Goal: Task Accomplishment & Management: Complete application form

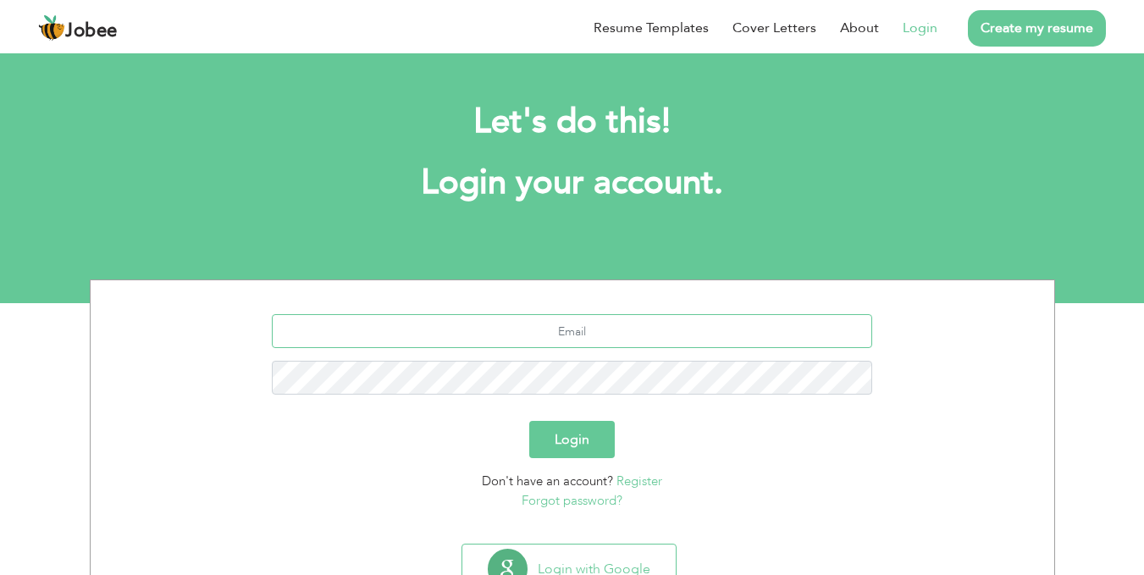
click at [643, 323] on input "text" at bounding box center [572, 331] width 600 height 34
type input "a"
click at [617, 329] on input "text" at bounding box center [572, 331] width 600 height 34
click at [601, 335] on input "text" at bounding box center [572, 331] width 600 height 34
type input "ayaz.memon1975@gmail.com"
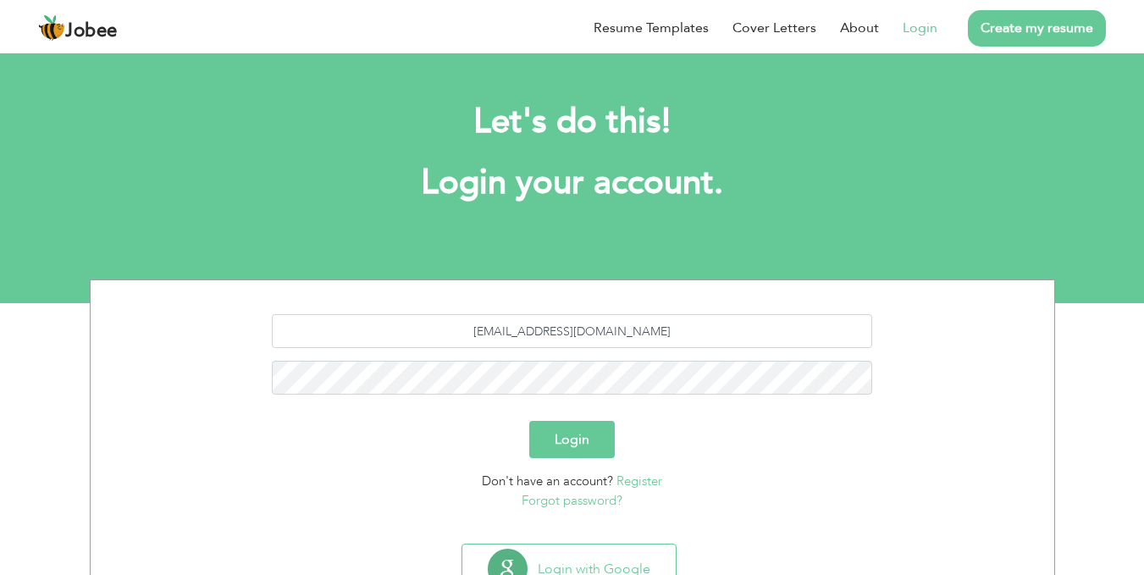
click at [577, 448] on button "Login" at bounding box center [572, 439] width 86 height 37
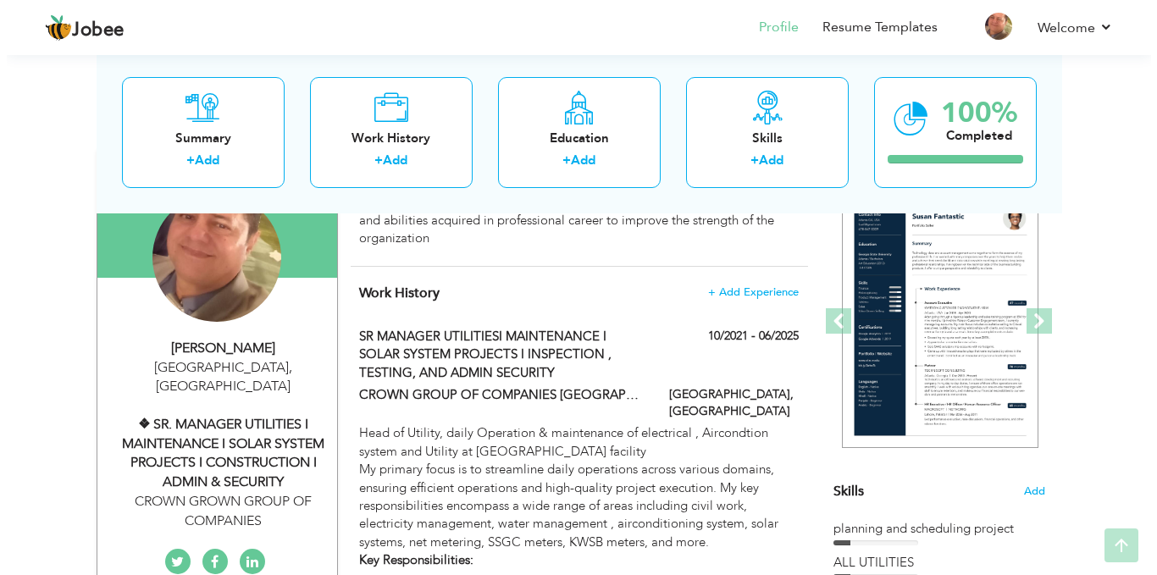
scroll to position [184, 0]
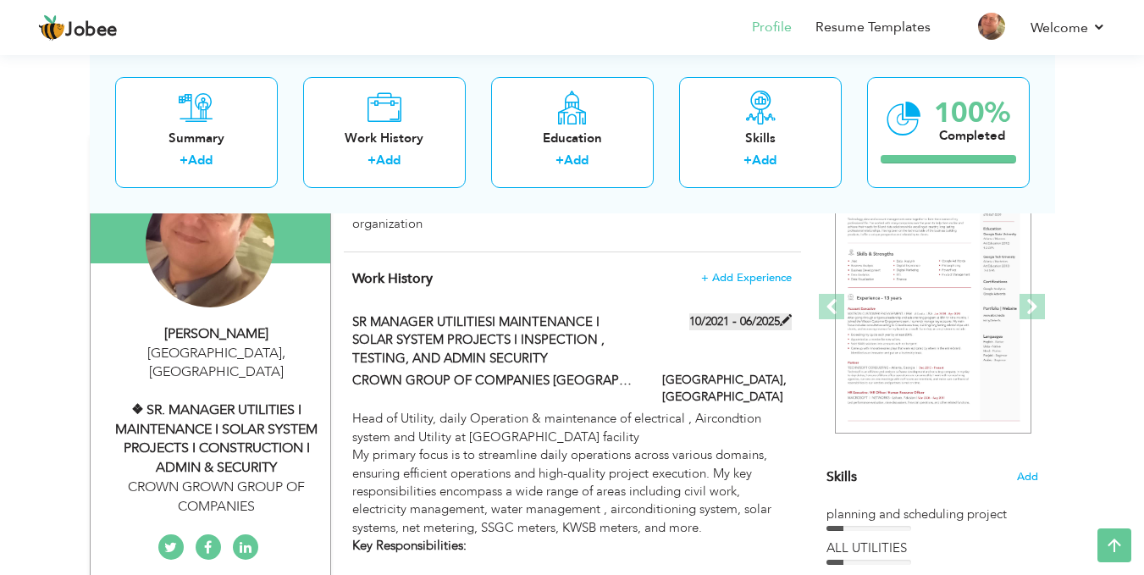
click at [786, 321] on span at bounding box center [786, 320] width 12 height 12
type input "SR MANAGER UTILITIESI MAINTENANCE I SOLAR SYSTEM PROJECTS I INSPECTION , TESTIN…"
type input "CROWN GROUP OF COMPANIES [GEOGRAPHIC_DATA] FACILITY"
type input "10/2021"
type input "06/2025"
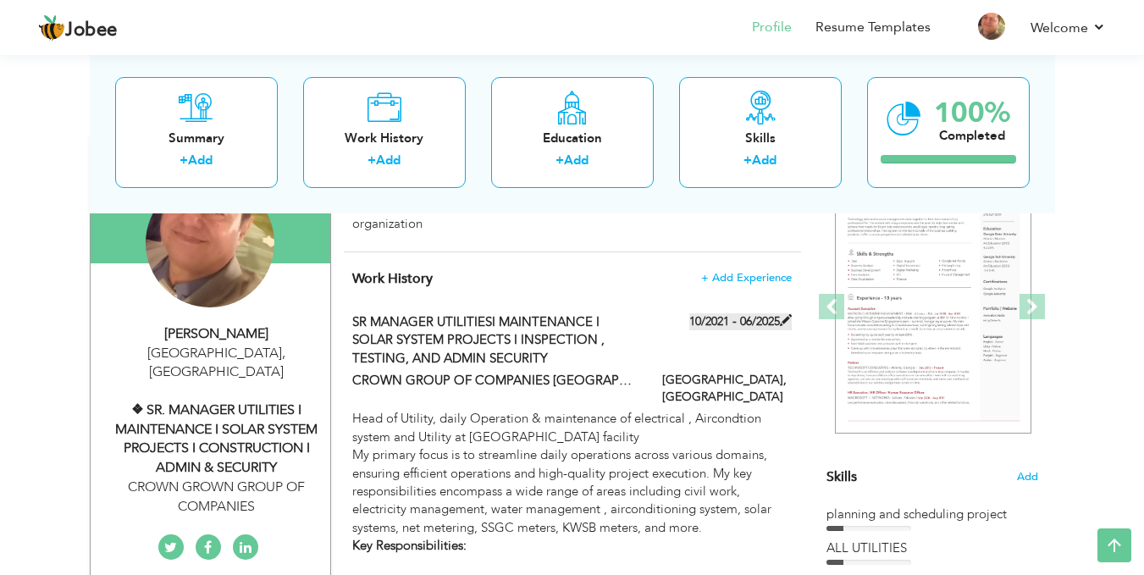
type input "[GEOGRAPHIC_DATA]"
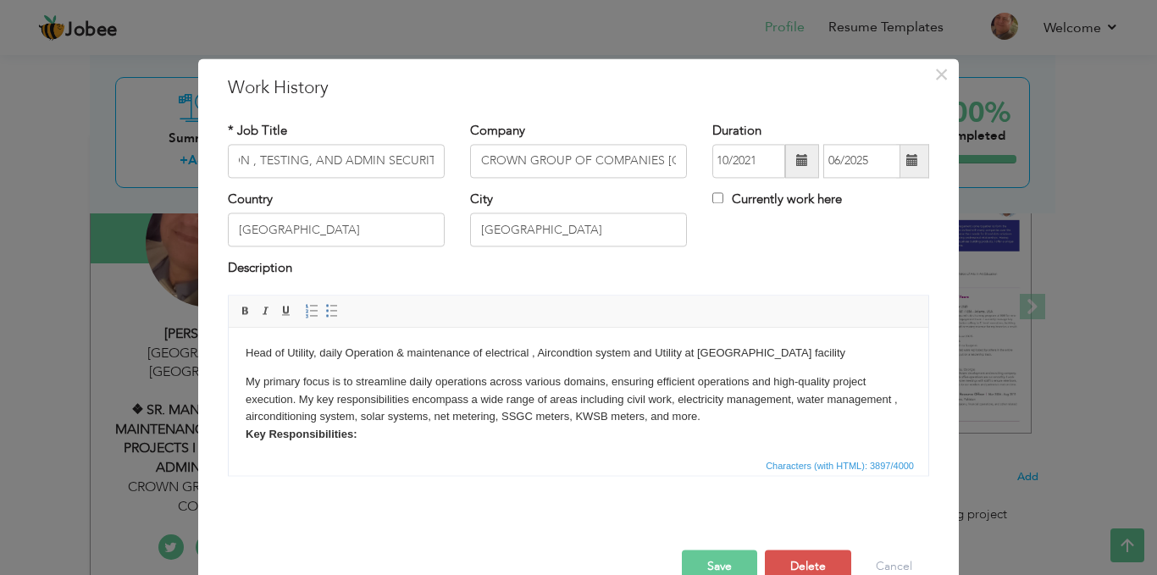
scroll to position [0, 0]
click at [908, 162] on span at bounding box center [912, 161] width 12 height 12
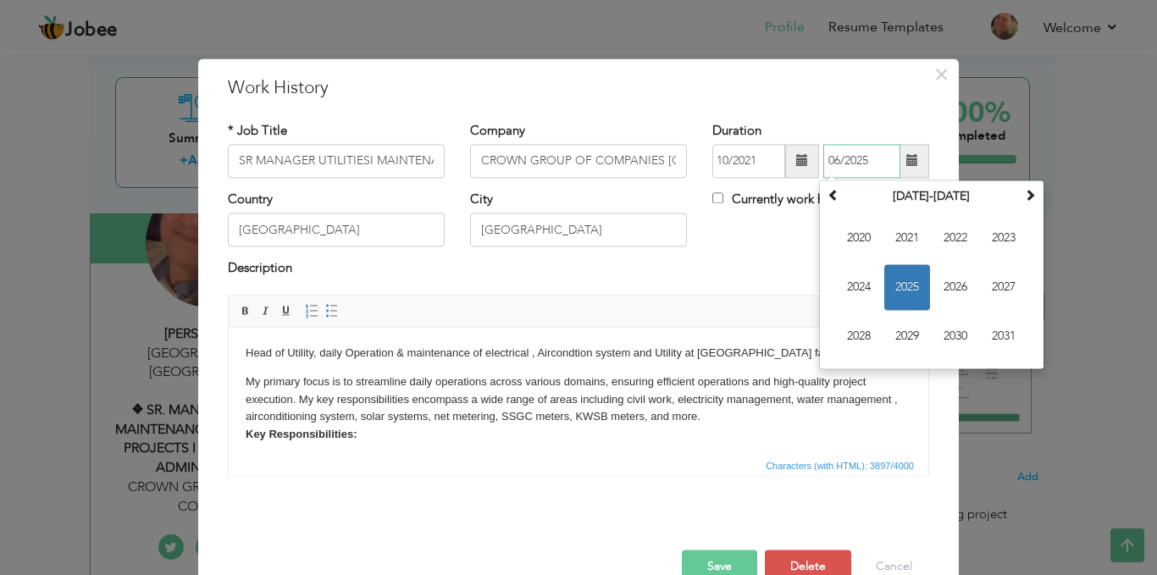
click at [908, 285] on span "2025" at bounding box center [907, 287] width 46 height 46
click at [1008, 286] on span "Aug" at bounding box center [1004, 287] width 46 height 46
type input "08/2025"
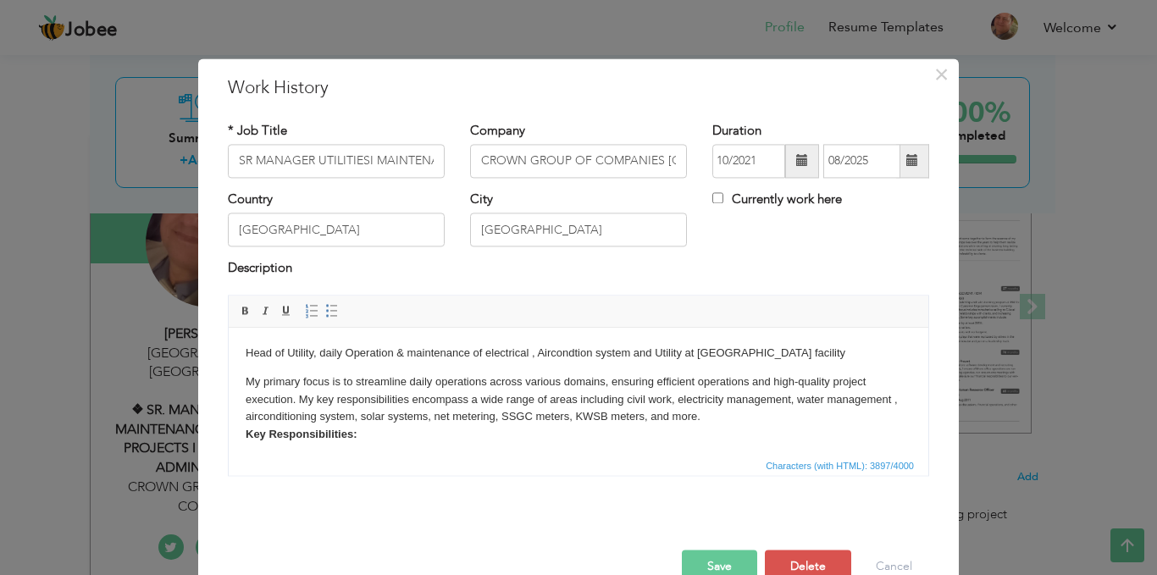
click at [720, 565] on button "Save" at bounding box center [719, 567] width 75 height 34
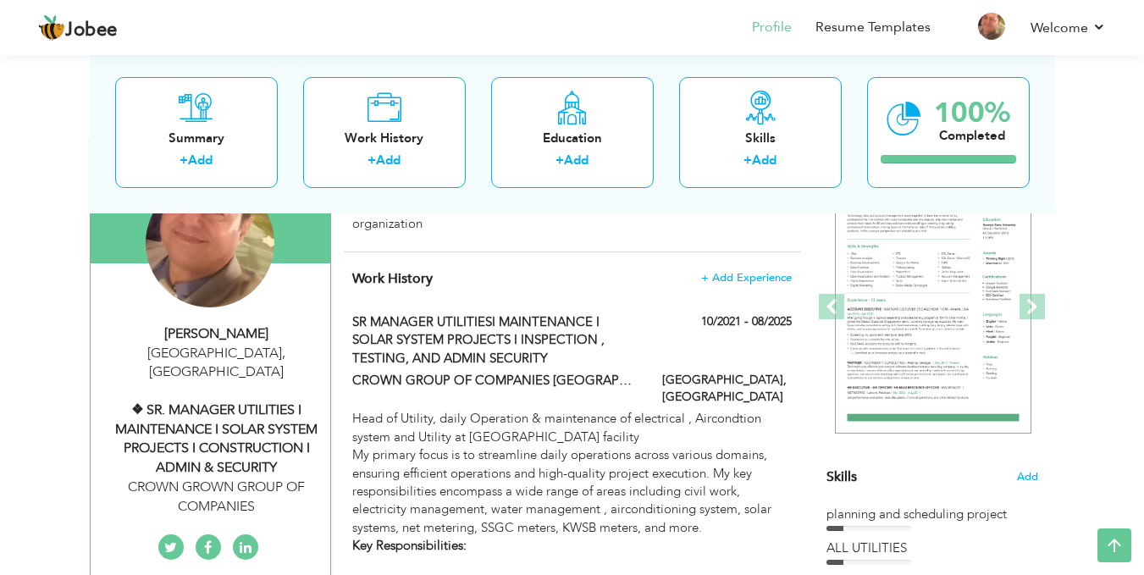
click at [232, 406] on div "❖ SR. MANAGER UTILITIES I MAINTENANCE I SOLAR SYSTEM PROJECTS I CONSTRUCTION I …" at bounding box center [216, 439] width 227 height 77
type input "Ayaz"
type input "[PERSON_NAME]"
type input "03468223609"
select select "number:166"
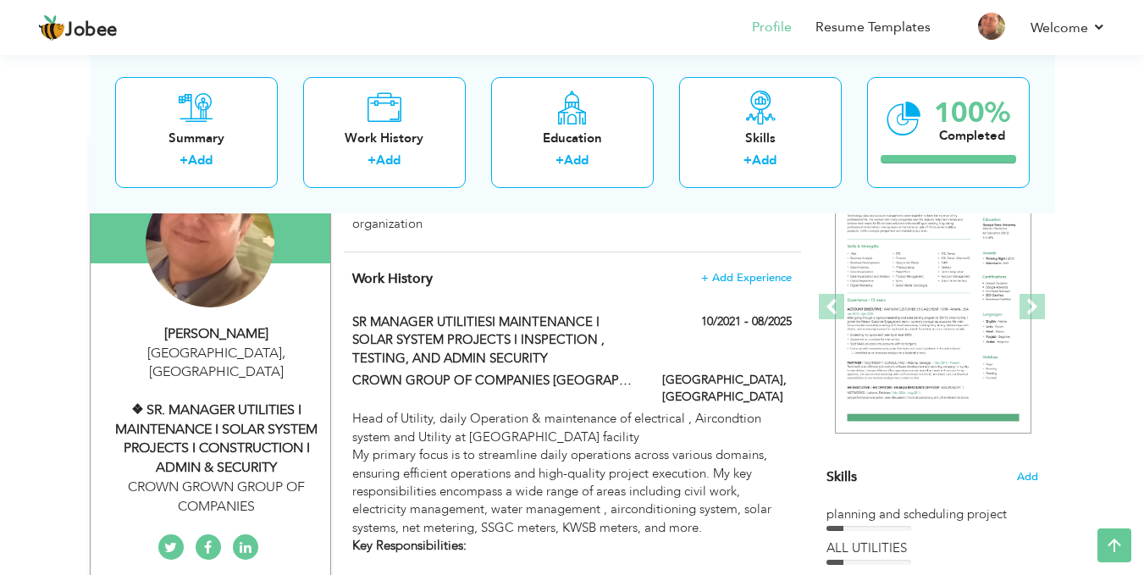
type input "[GEOGRAPHIC_DATA]"
select select "number:24"
type input "CROWN GROWN GROUP OF COMPANIES"
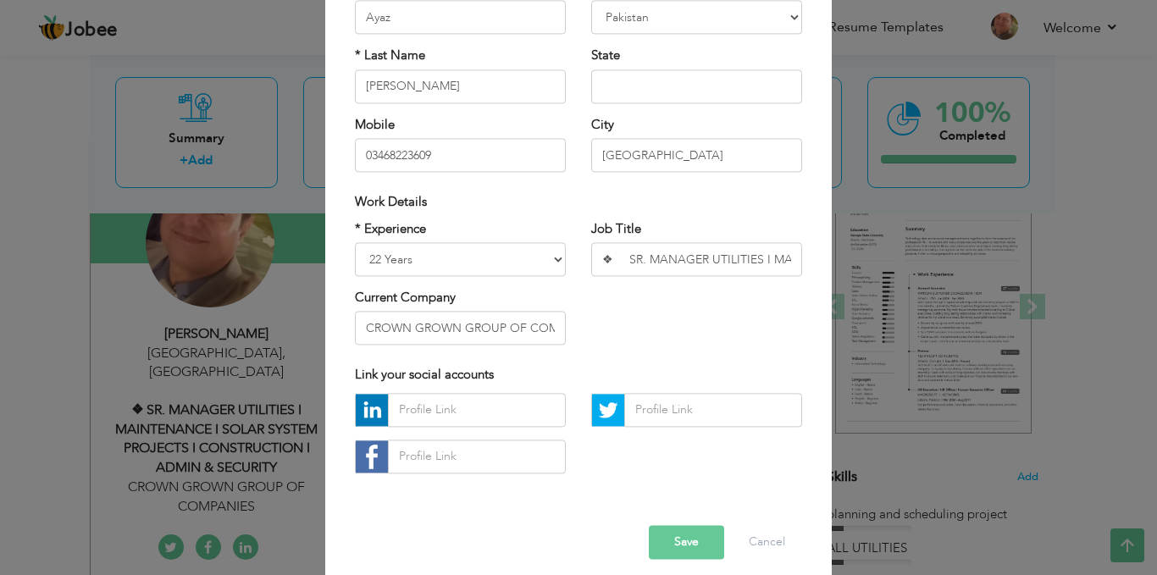
scroll to position [183, 0]
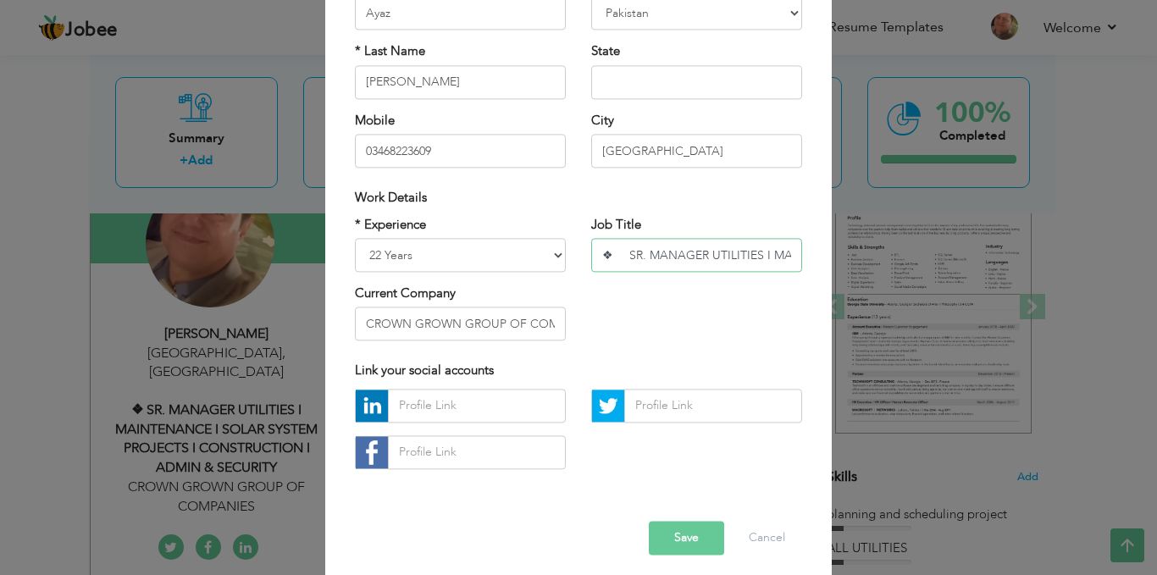
click at [690, 259] on input "❖ SR. MANAGER UTILITIES I MAINTENANCE I SOLAR SYSTEM PROJECTS I CONSTRUCTION I …" at bounding box center [696, 255] width 211 height 34
paste input "I"
click at [745, 251] on input "❖ SR. MANAGER OPERATIONS I UTILITIES I MAINTENANCE I SOLAR PROJECTS I ADMIN & S…" at bounding box center [696, 255] width 211 height 34
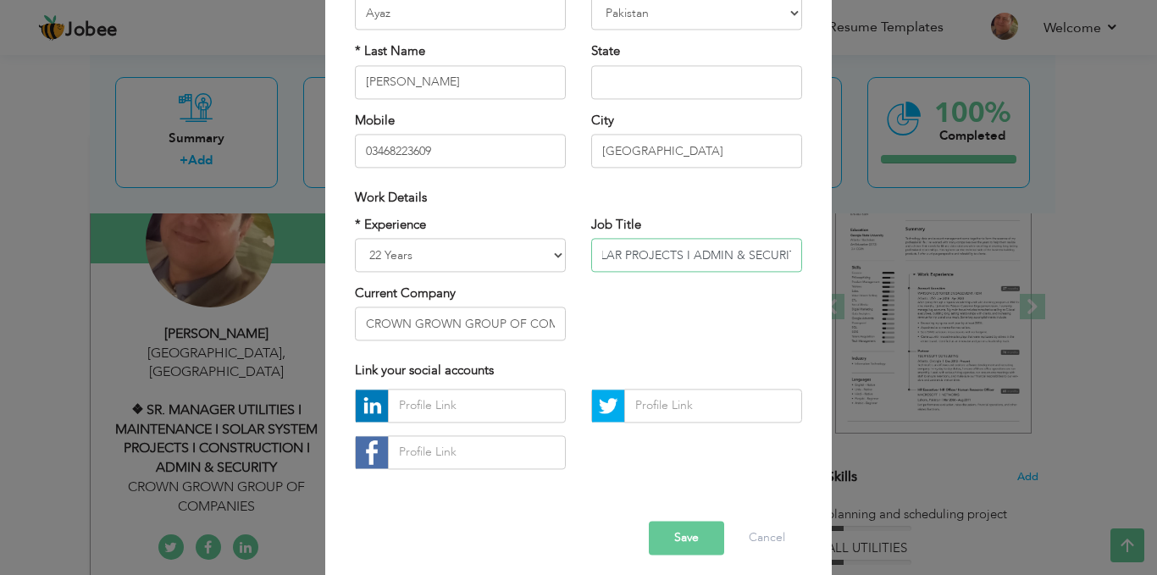
type input "❖ SR. MANAGER OPERATIONS I UTILITIES I MAINTENANCE I SOLAR PROJECTS I ADMIN & S…"
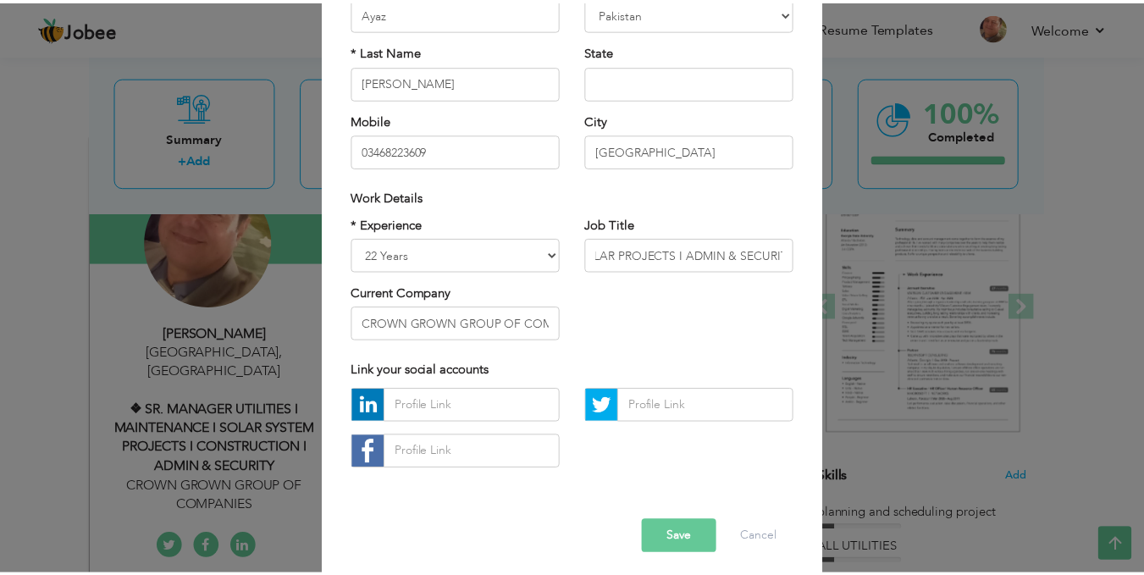
scroll to position [0, 0]
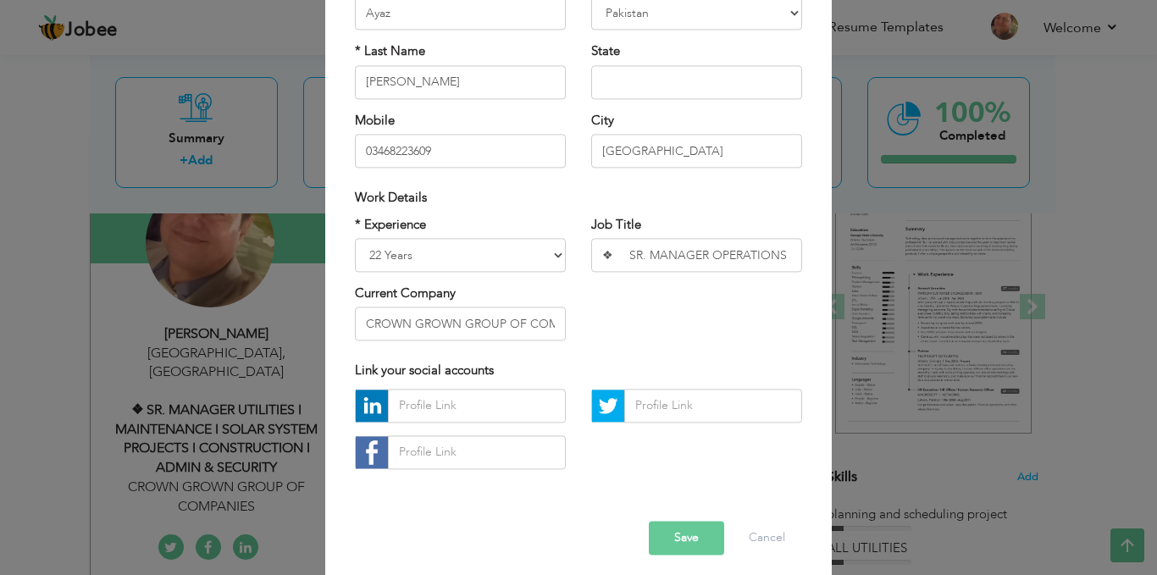
click at [670, 544] on button "Save" at bounding box center [686, 538] width 75 height 34
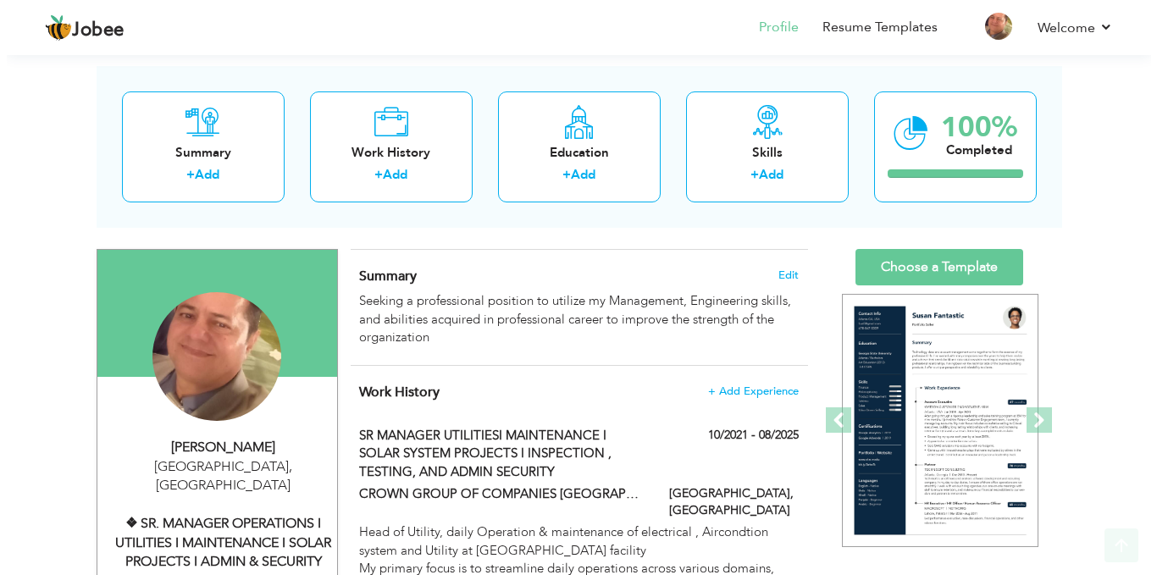
scroll to position [99, 0]
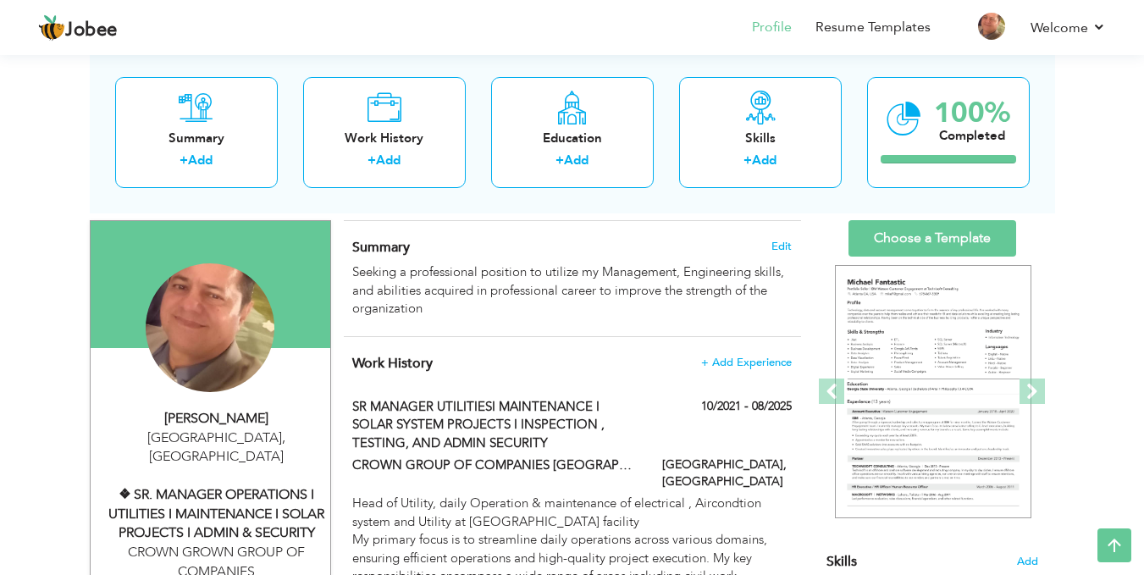
click at [219, 490] on div "❖ SR. MANAGER OPERATIONS I UTILITIES I MAINTENANCE I SOLAR PROJECTS I ADMIN & S…" at bounding box center [216, 514] width 227 height 58
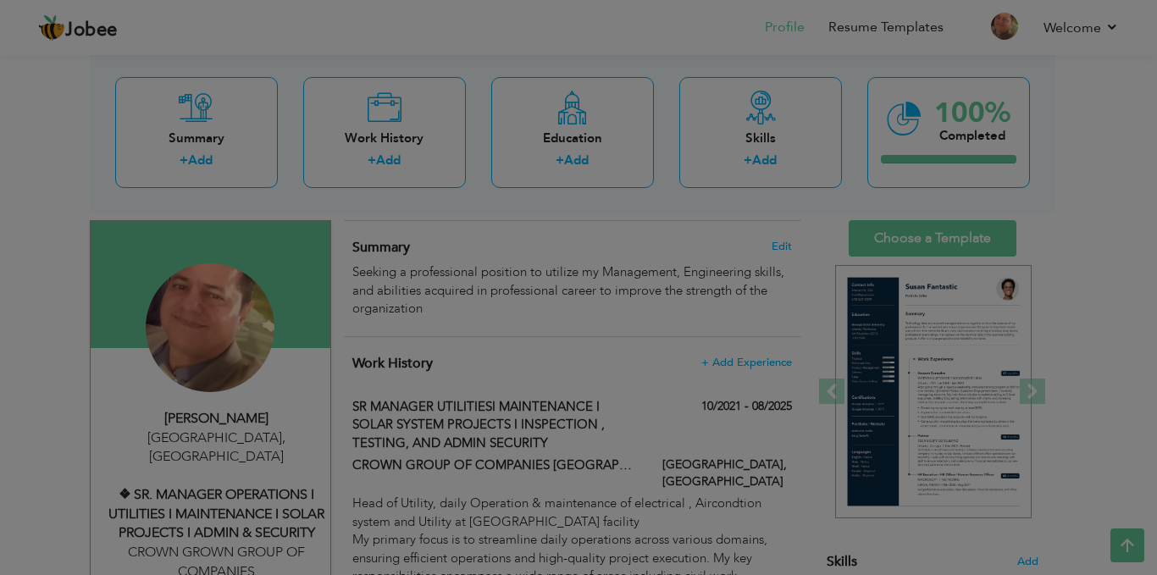
scroll to position [0, 0]
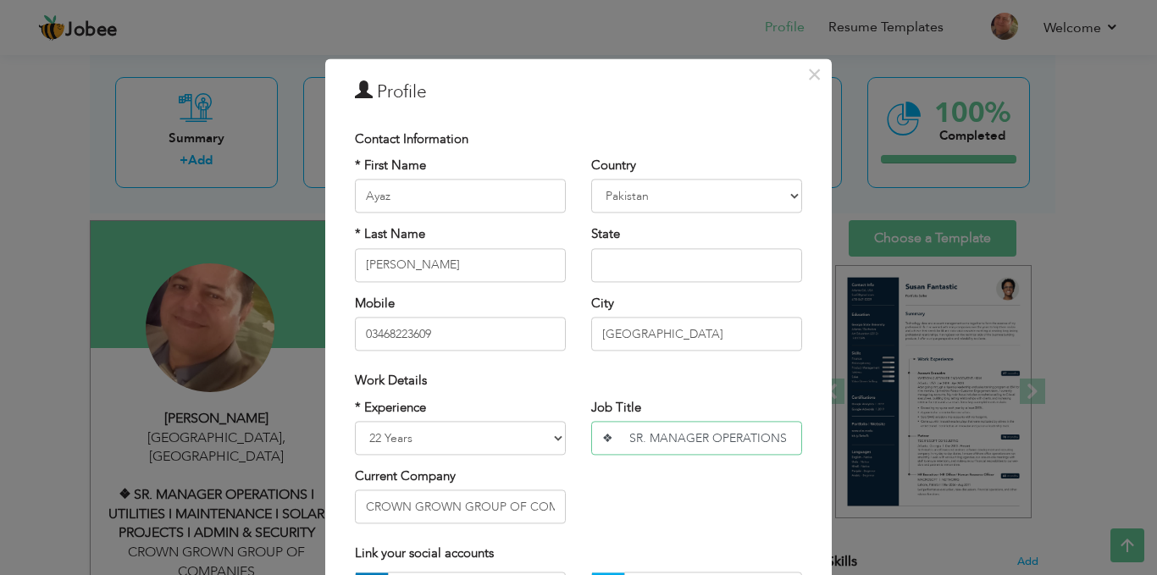
click at [646, 436] on input "❖ SR. MANAGER OPERATIONS I UTILITIES I MAINTENANCE I SOLAR PROJECTS I ADMIN & S…" at bounding box center [696, 438] width 211 height 34
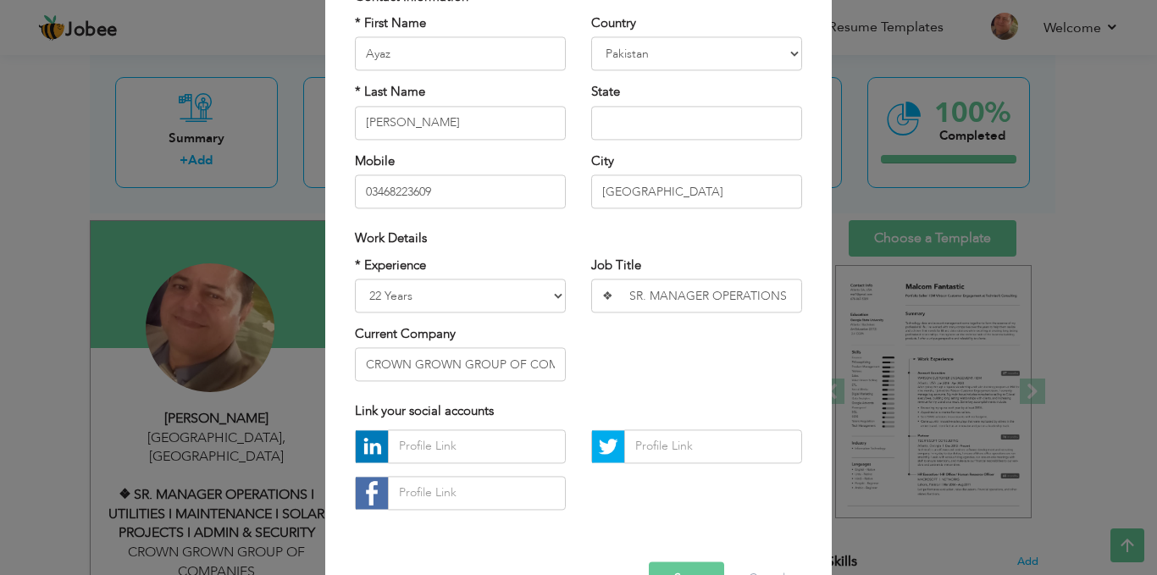
scroll to position [192, 0]
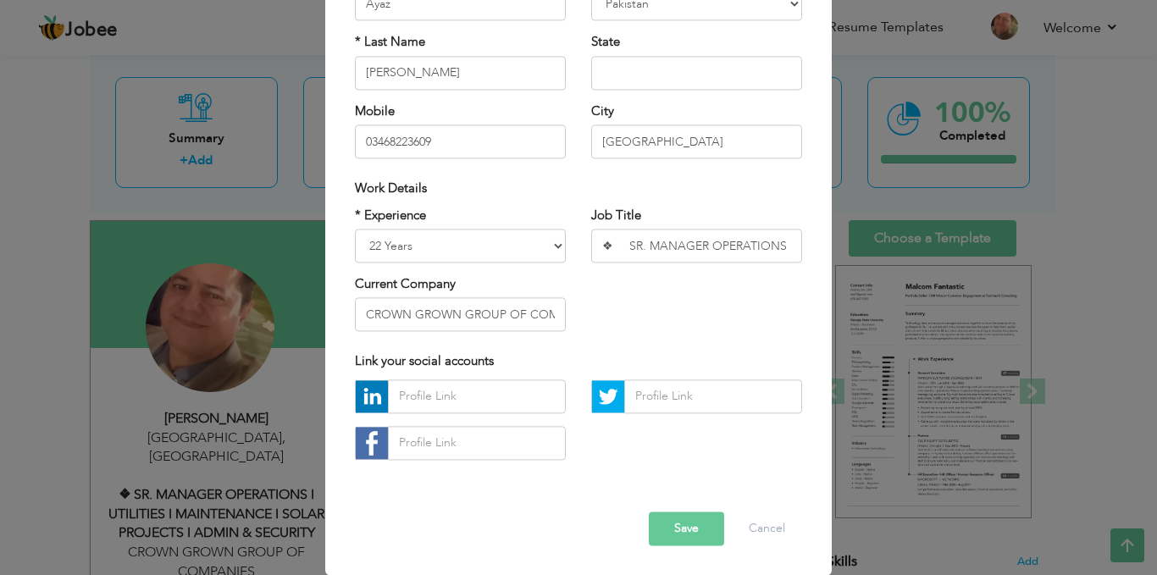
click at [666, 527] on button "Save" at bounding box center [686, 528] width 75 height 34
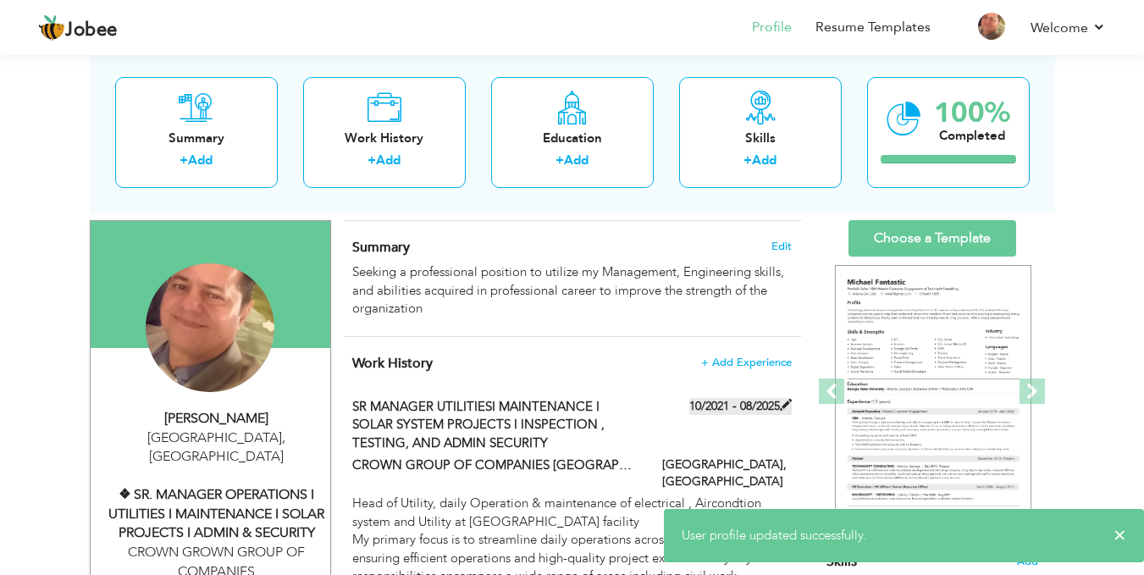
click at [787, 406] on span at bounding box center [786, 405] width 12 height 12
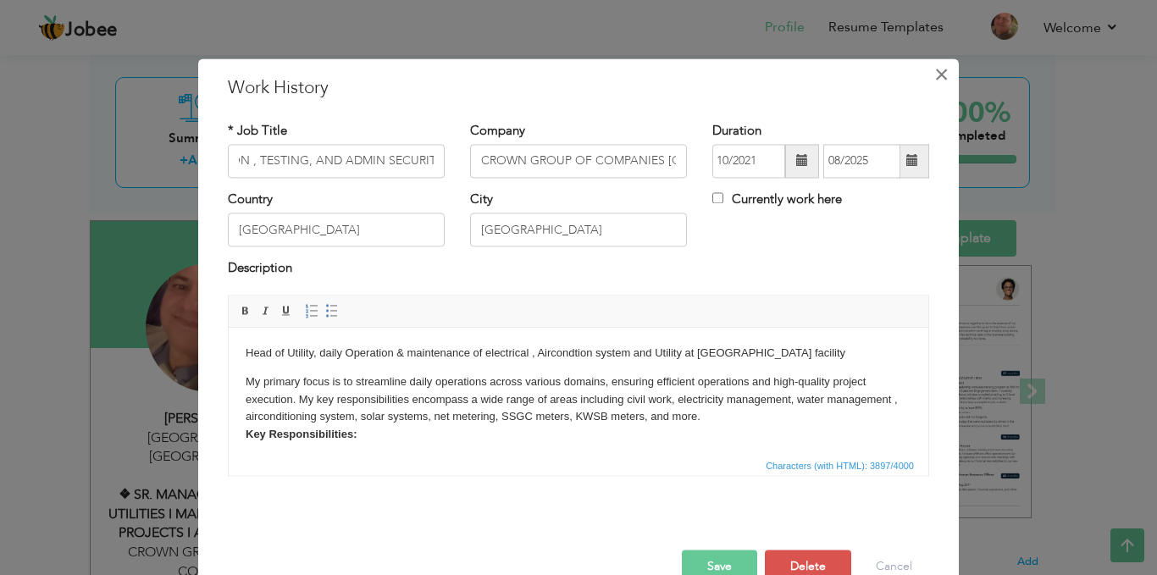
scroll to position [0, 0]
click at [937, 79] on span "×" at bounding box center [941, 74] width 14 height 30
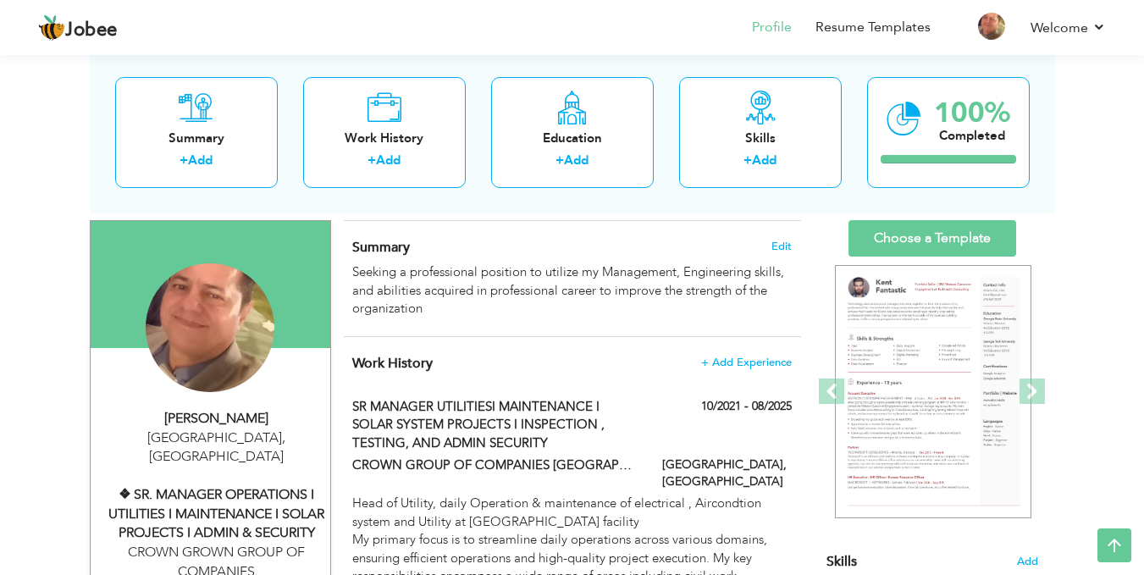
click at [265, 500] on div "❖ SR. MANAGER OPERATIONS I UTILITIES I MAINTENANCE I SOLAR PROJECTS I ADMIN & S…" at bounding box center [216, 514] width 227 height 58
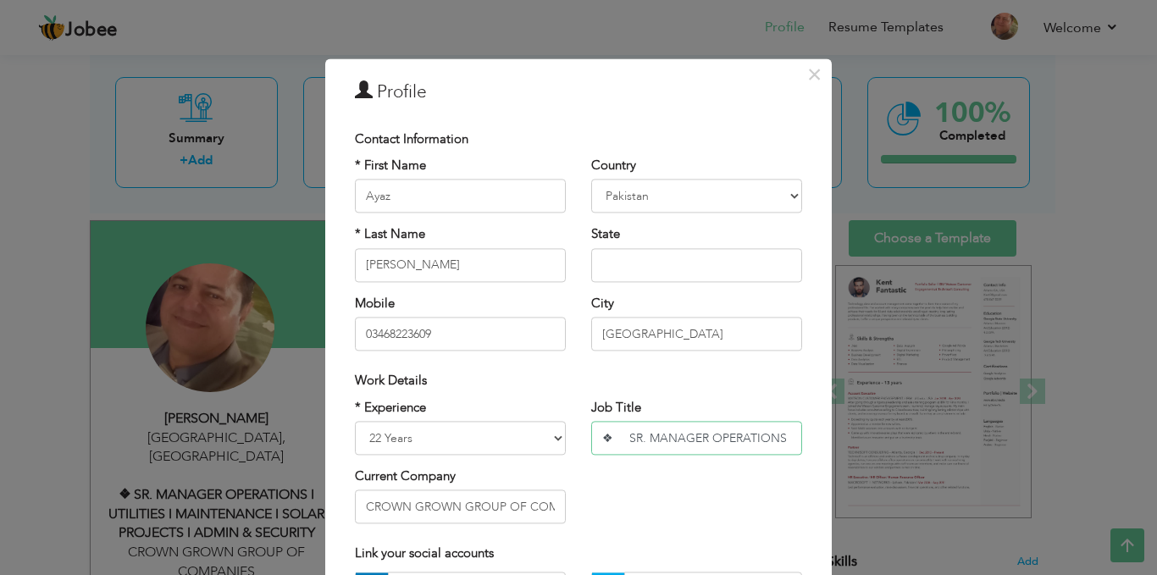
click at [625, 440] on input "❖ SR. MANAGER OPERATIONS I UTILITIES I MAINTENANCE I SOLAR PROJECTS I ADMIN & S…" at bounding box center [696, 438] width 211 height 34
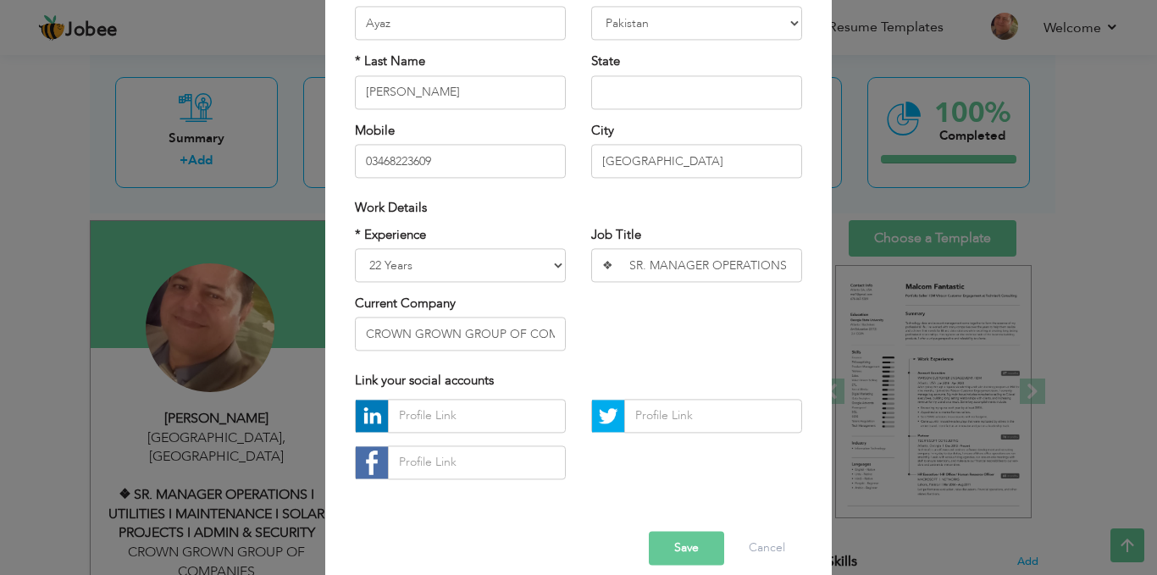
scroll to position [179, 0]
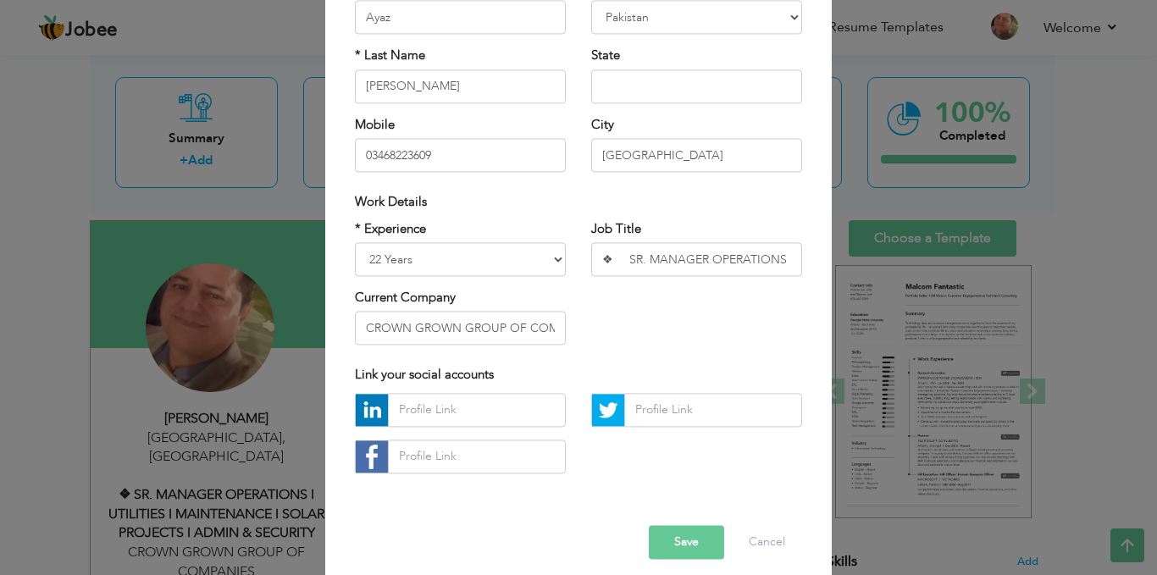
click at [657, 547] on button "Save" at bounding box center [686, 542] width 75 height 34
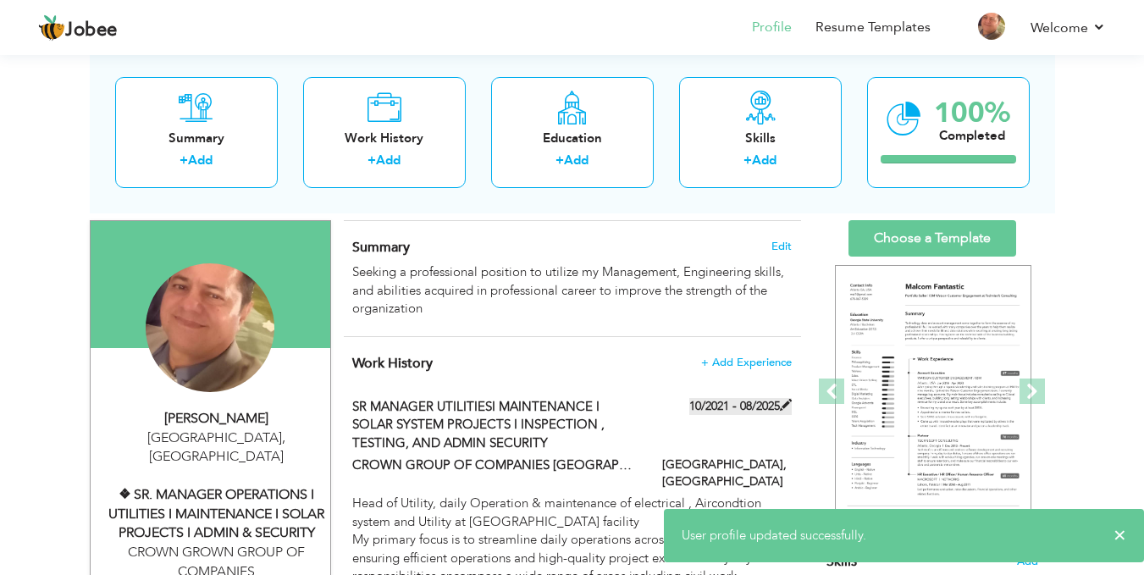
click at [767, 406] on label "10/2021 - 08/2025" at bounding box center [740, 406] width 102 height 17
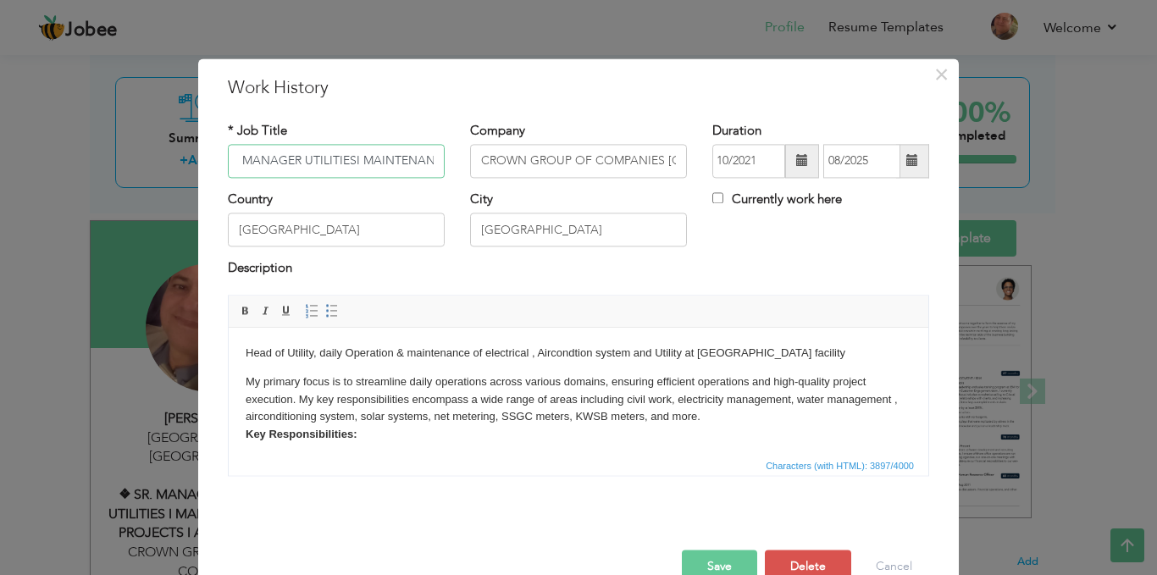
scroll to position [0, 0]
paste input ". MANAGER OPERATIONS I UTILITIES I MAINTENANCE I SOLAR PROJECTS I ADMIN &"
click at [424, 163] on input "SR. MANAGER OPERATIONS I UTILITIES I MAINTENANCE I SOLAR PROJECTS I ADMIN & SEC…" at bounding box center [336, 161] width 217 height 34
click at [417, 162] on input "SR. MANAGER OPERATIONS I UTILITIES I MAINTENANCE I SOLAR PROJECTS I ADMIN & SEC…" at bounding box center [336, 161] width 217 height 34
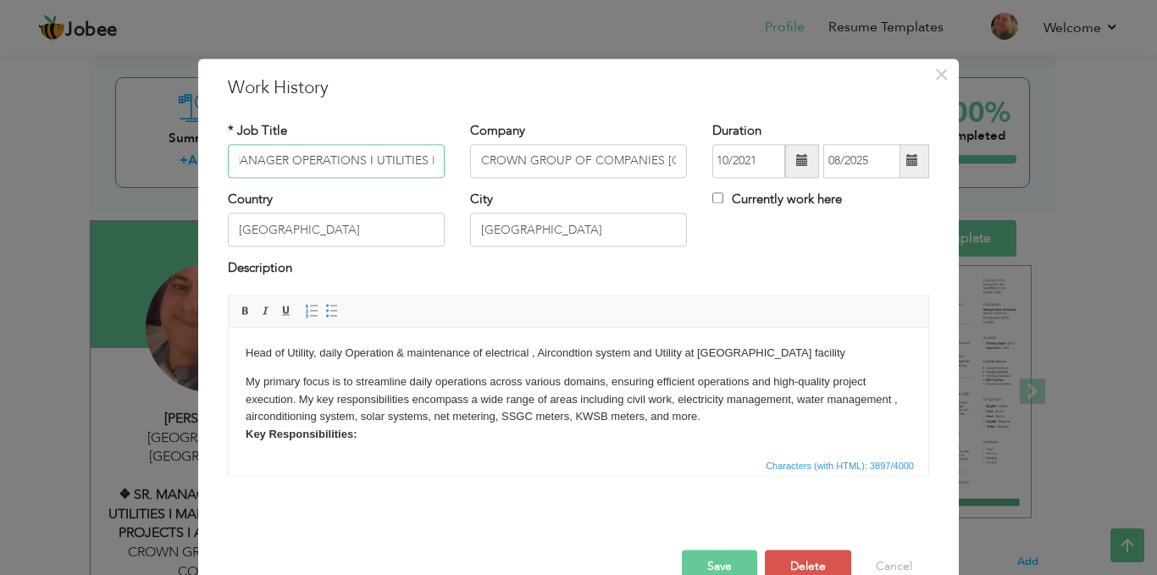
scroll to position [0, 0]
type input "SR. MANAGER OPERATIONS I UTILITIES I MAINTENANCE I SOLAR PROJECTS I ADMIN & SEC…"
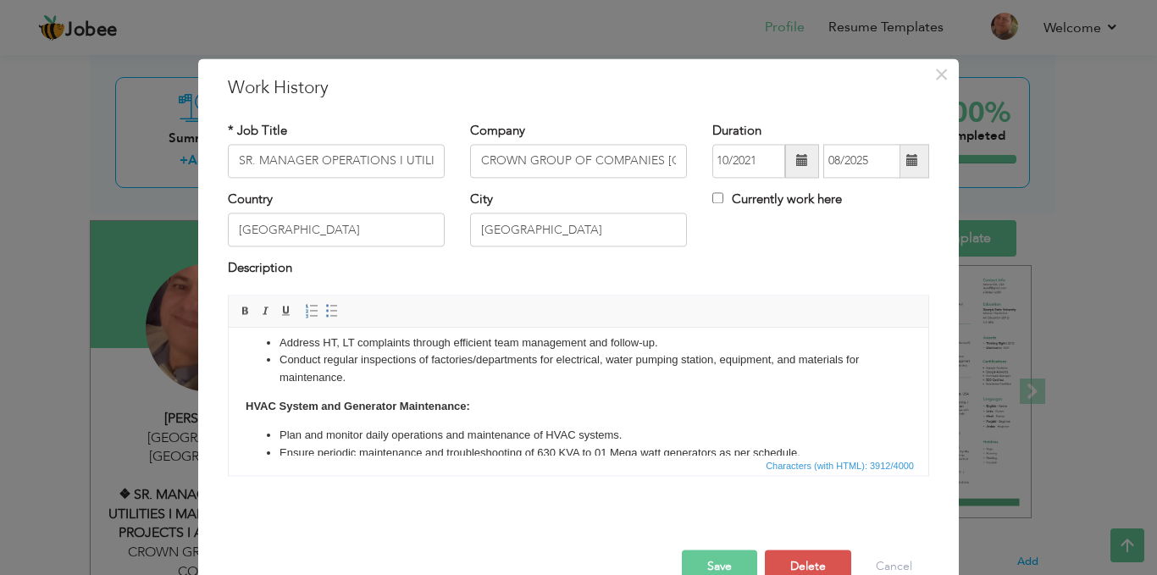
scroll to position [542, 0]
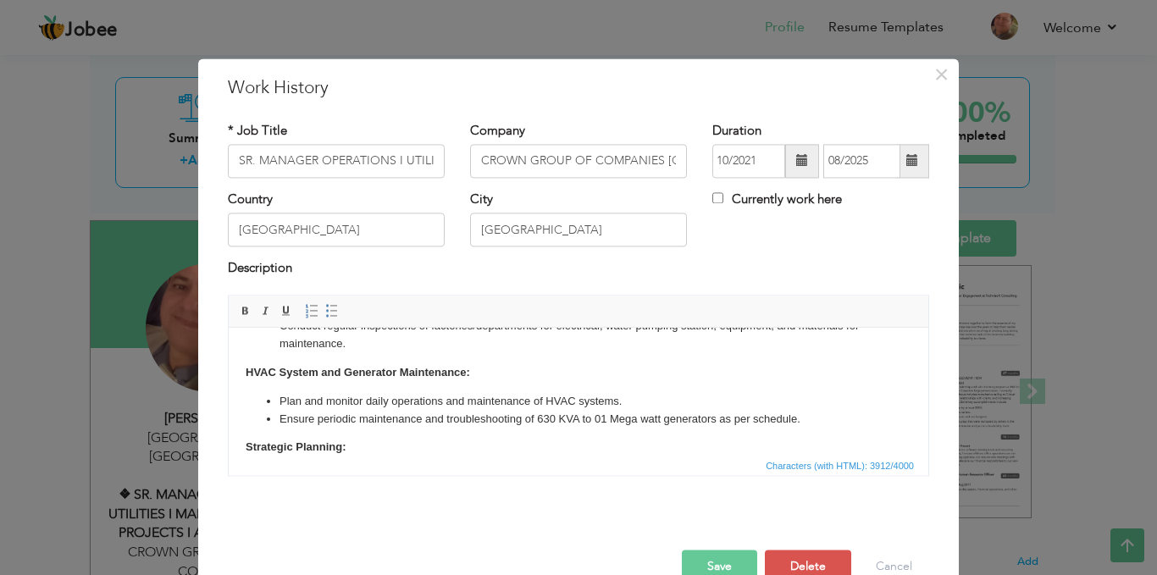
click at [579, 411] on li "Ensure periodic maintenance and troubleshooting of 630 KVA to 01 Mega watt gene…" at bounding box center [578, 420] width 598 height 18
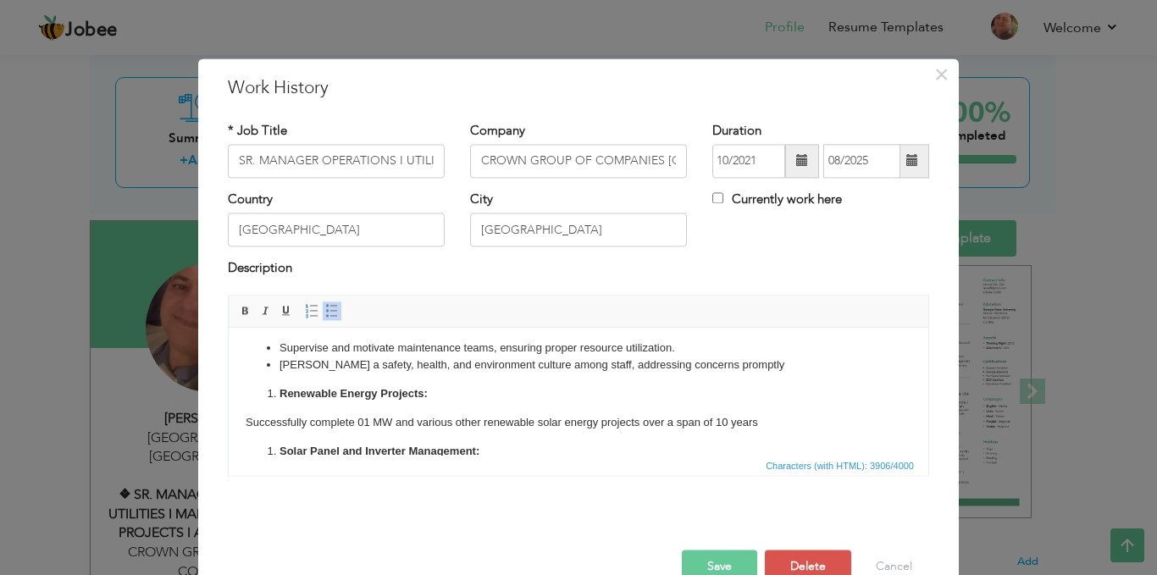
scroll to position [779, 0]
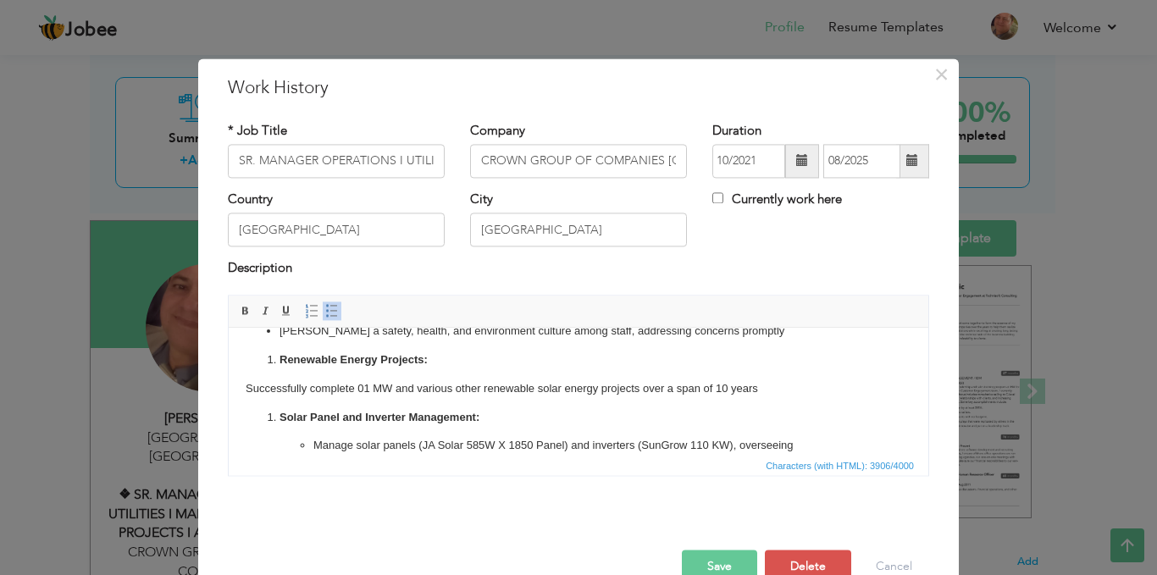
click at [368, 369] on body "Head of Utility, daily Operation & maintenance of electrical 11 KV , Over head …" at bounding box center [579, 146] width 666 height 1160
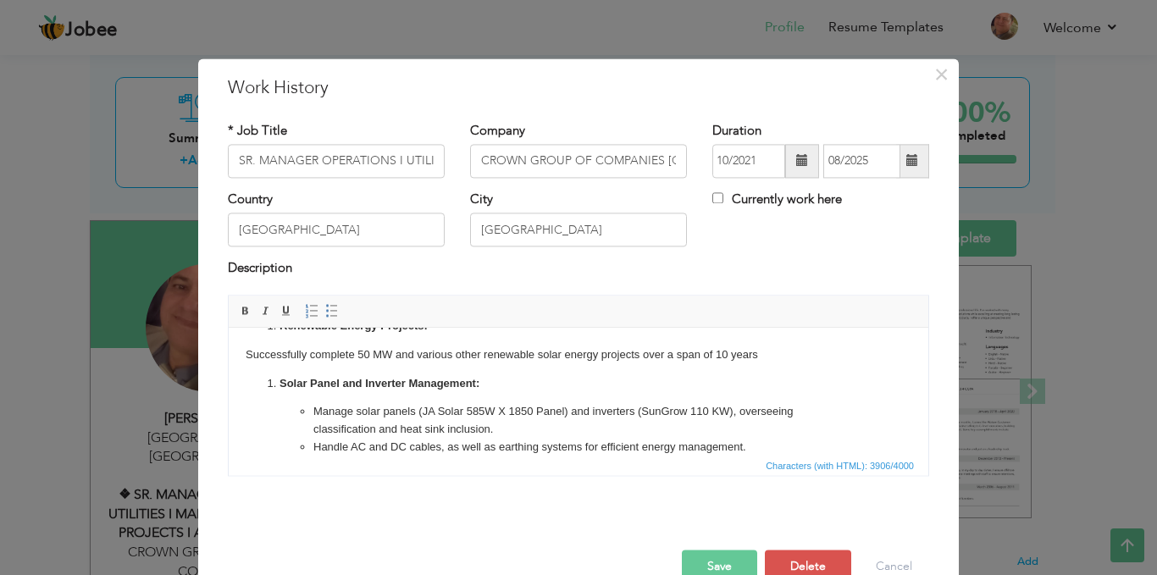
scroll to position [847, 0]
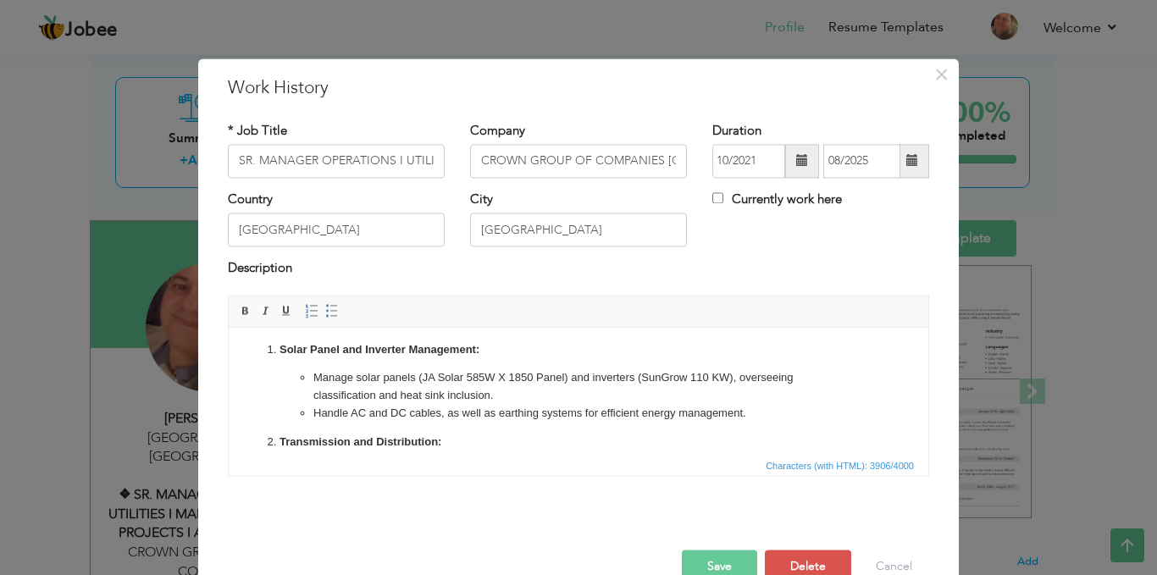
click at [534, 375] on li "Manage solar panels (JA Solar 585W X 1850 Panel) and inverters (SunGrow 110 KW)…" at bounding box center [578, 387] width 530 height 36
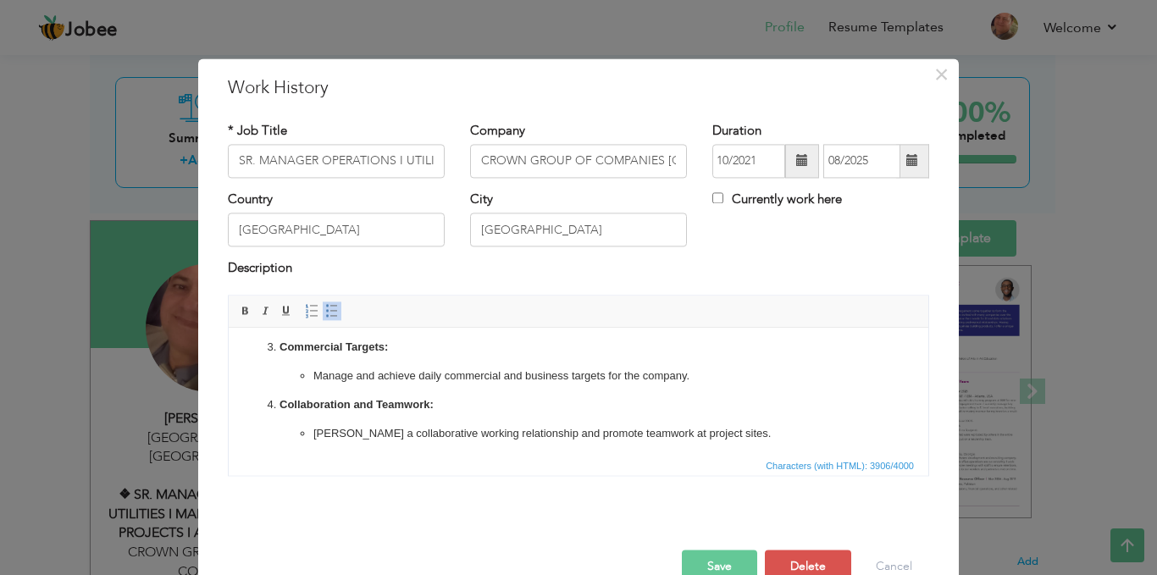
scroll to position [1049, 0]
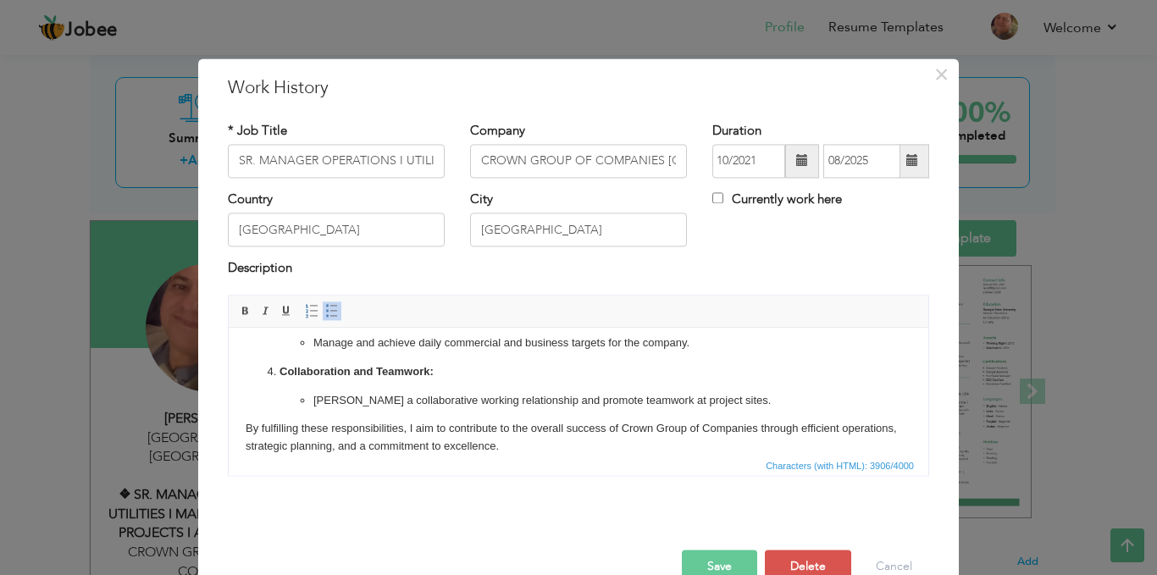
click at [716, 564] on button "Save" at bounding box center [719, 567] width 75 height 34
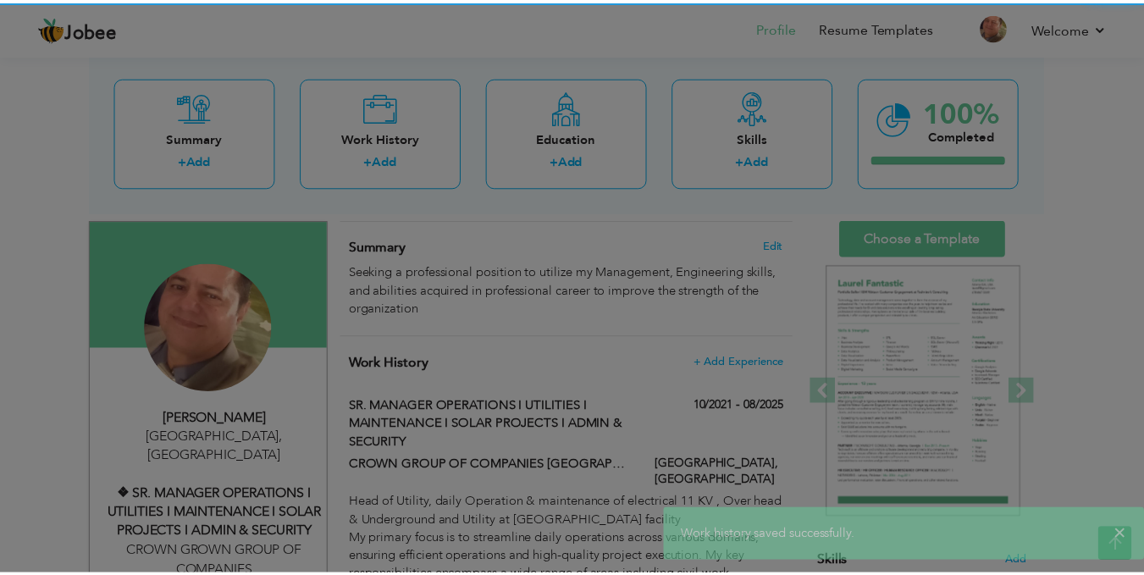
scroll to position [0, 0]
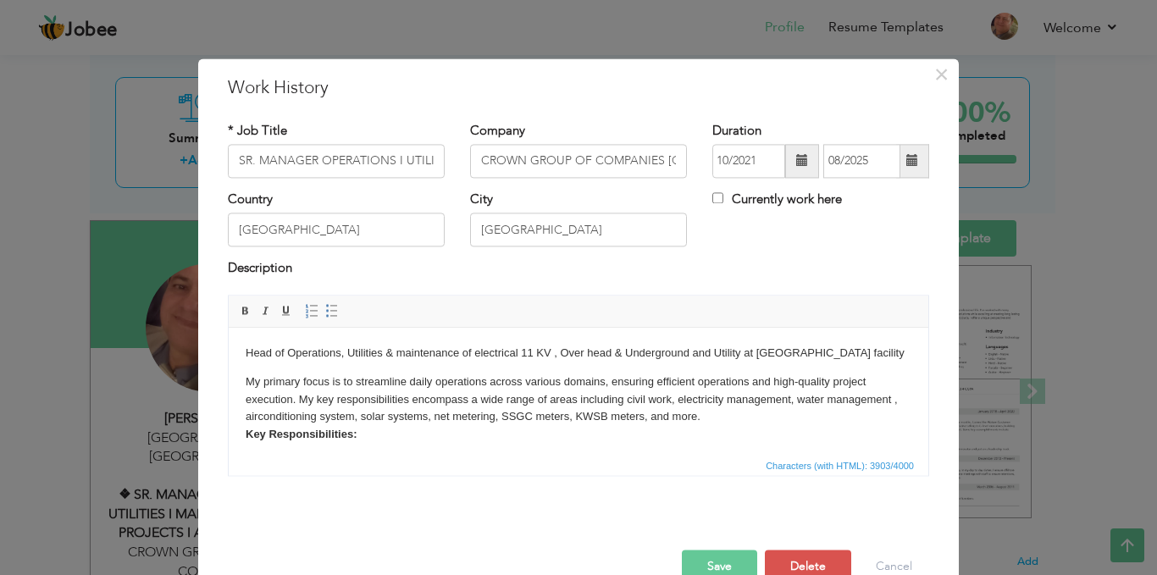
click at [710, 565] on button "Save" at bounding box center [719, 567] width 75 height 34
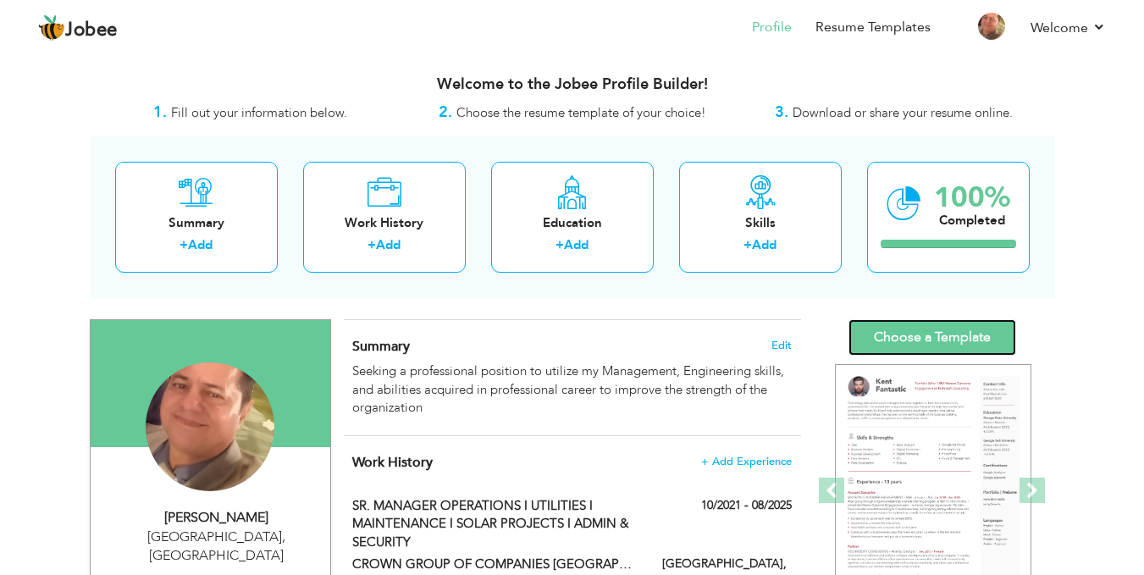
click at [928, 335] on link "Choose a Template" at bounding box center [932, 337] width 168 height 36
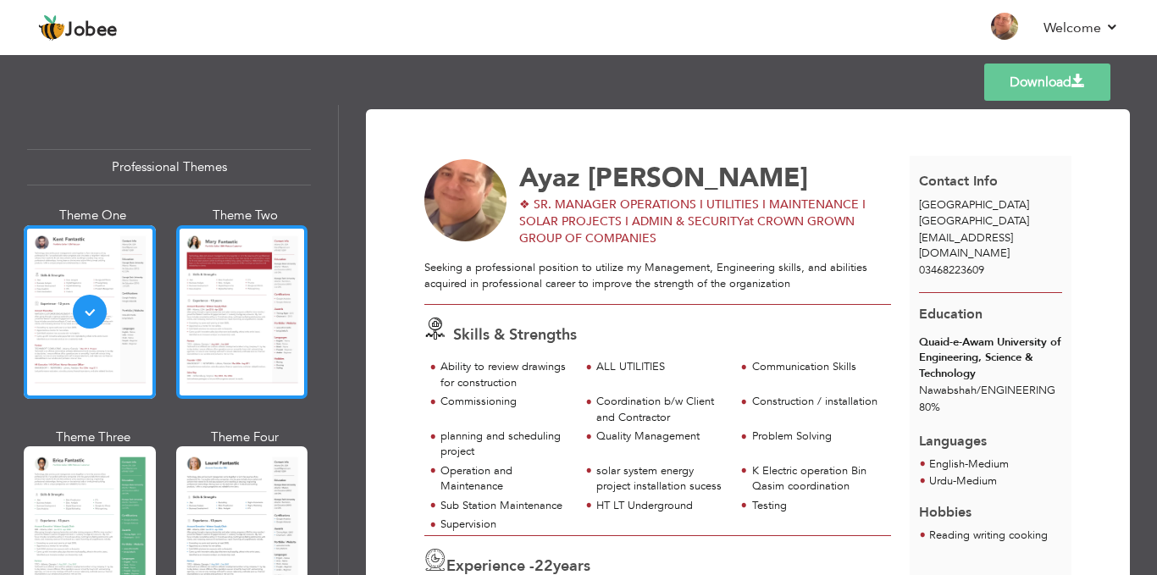
click at [251, 323] on div at bounding box center [242, 312] width 132 height 174
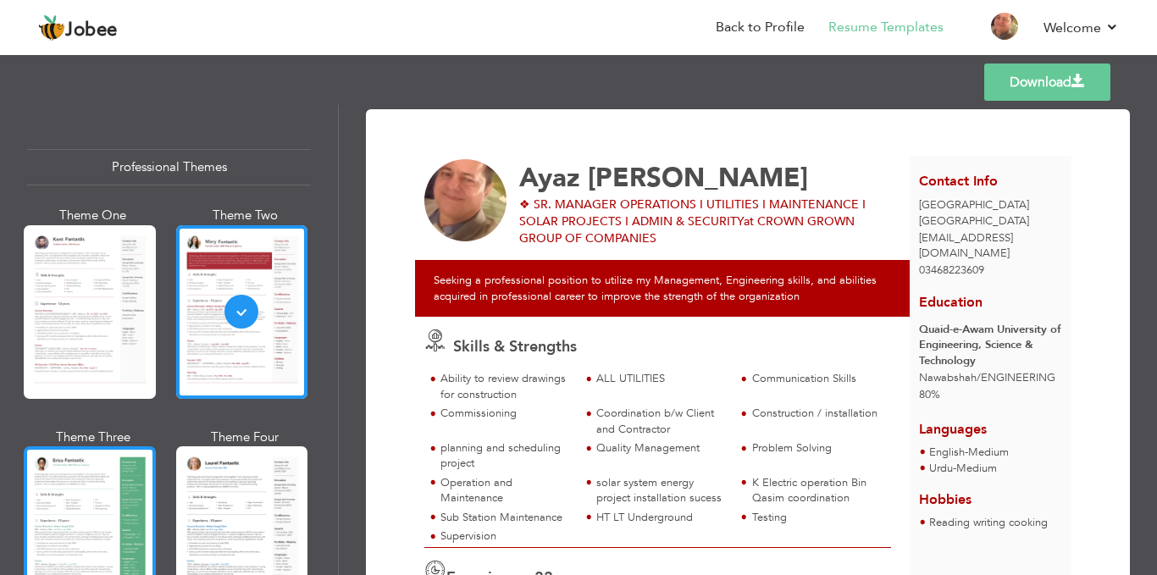
click at [124, 500] on div at bounding box center [90, 533] width 132 height 174
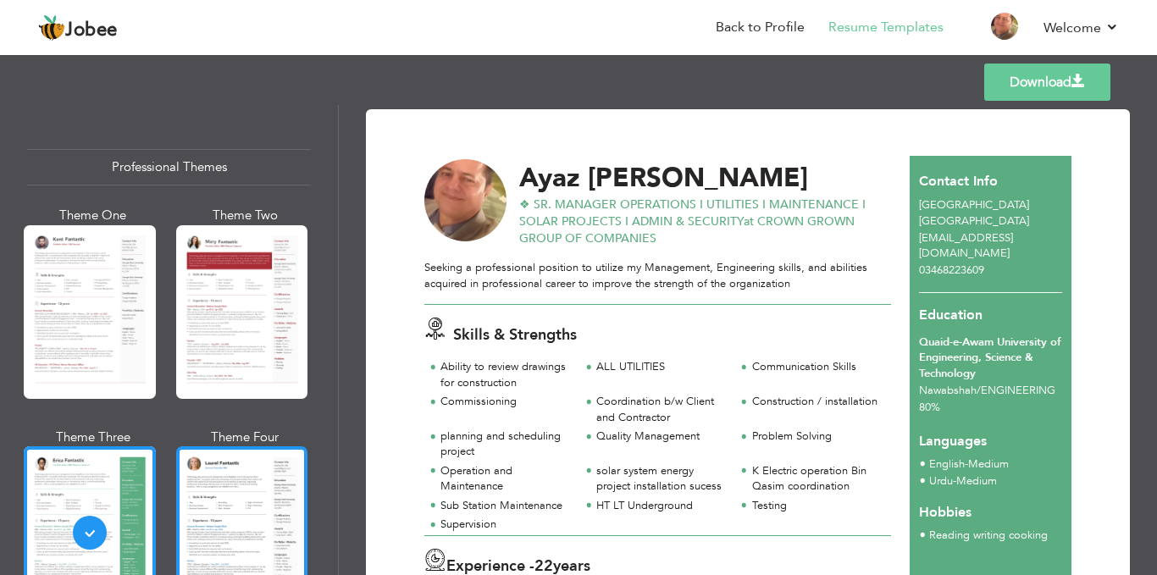
click at [213, 491] on div at bounding box center [242, 533] width 132 height 174
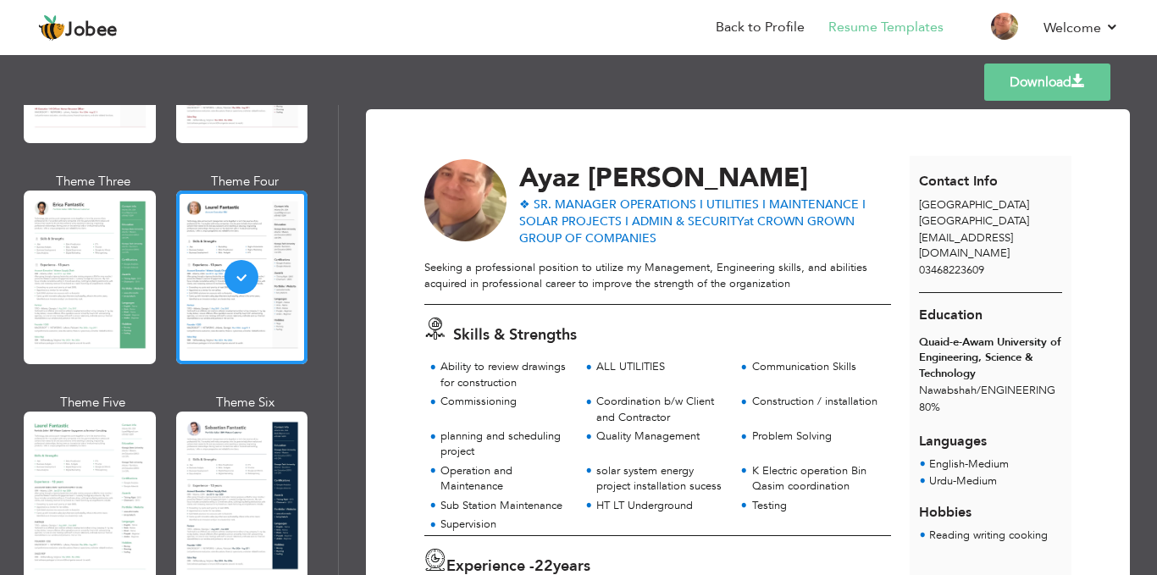
scroll to position [572, 0]
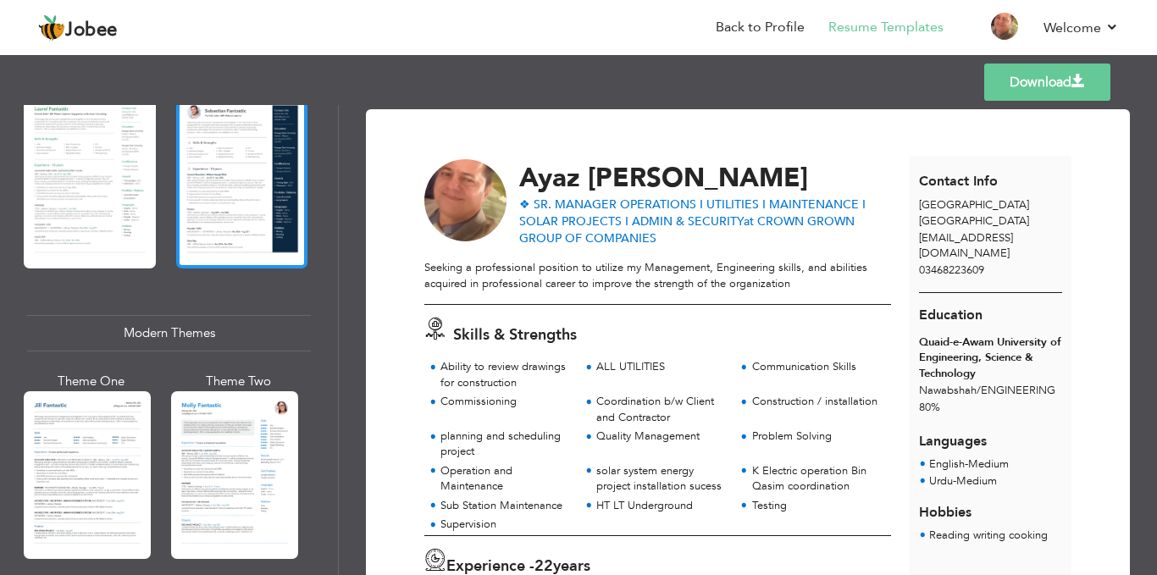
click at [191, 193] on div at bounding box center [242, 182] width 132 height 174
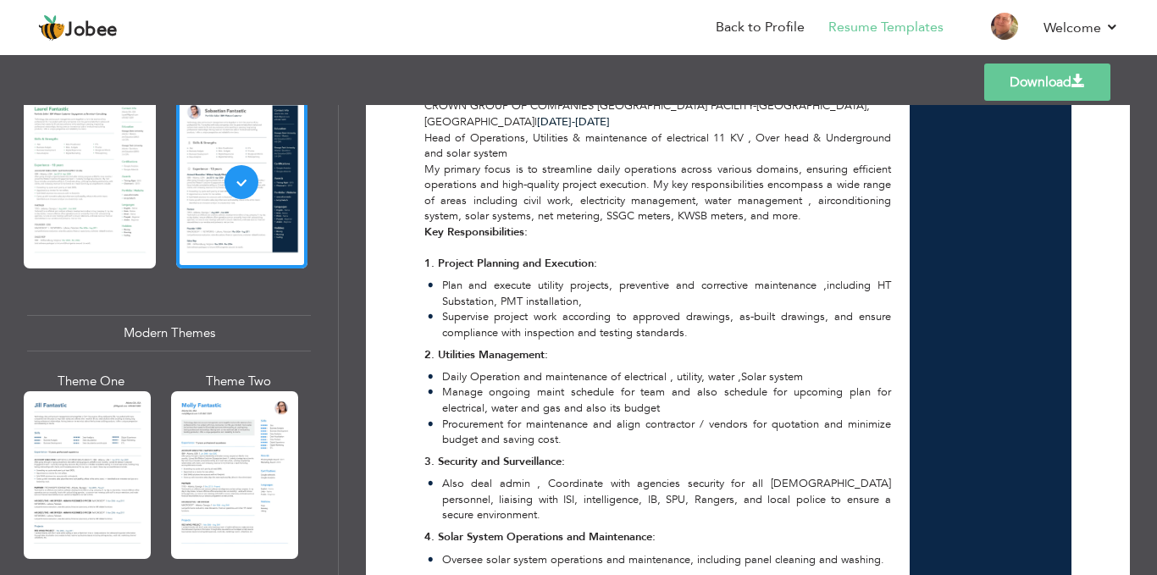
scroll to position [0, 0]
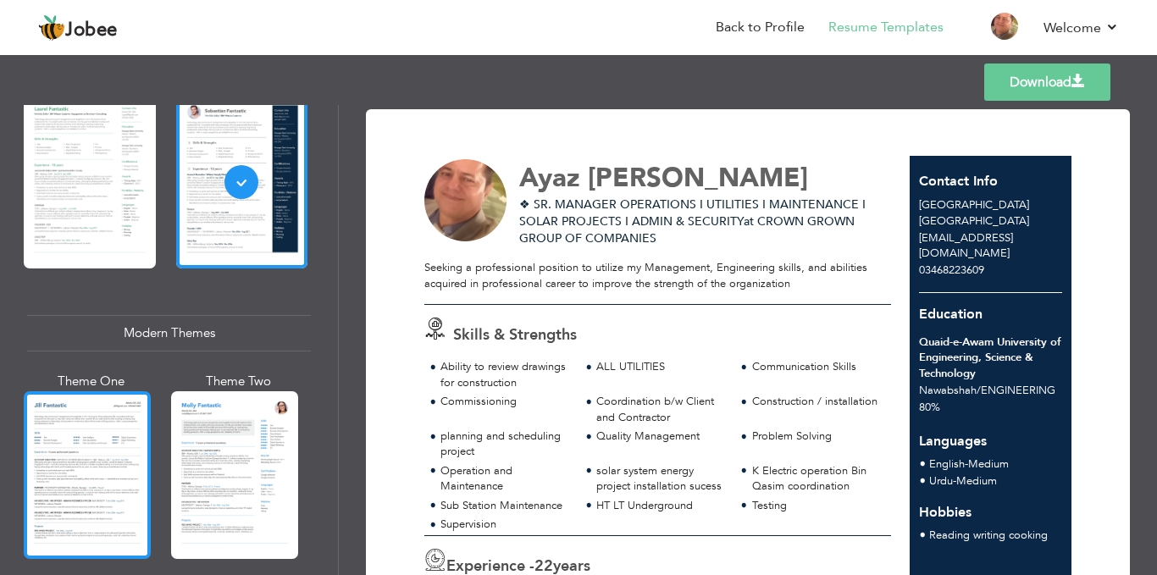
click at [62, 450] on div at bounding box center [87, 475] width 127 height 168
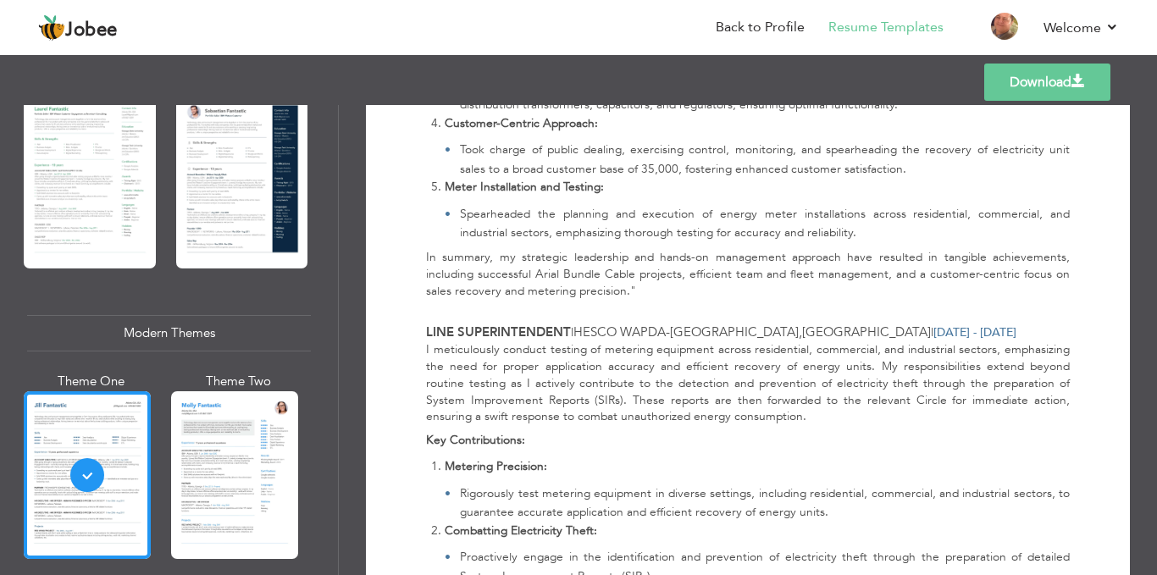
scroll to position [5071, 0]
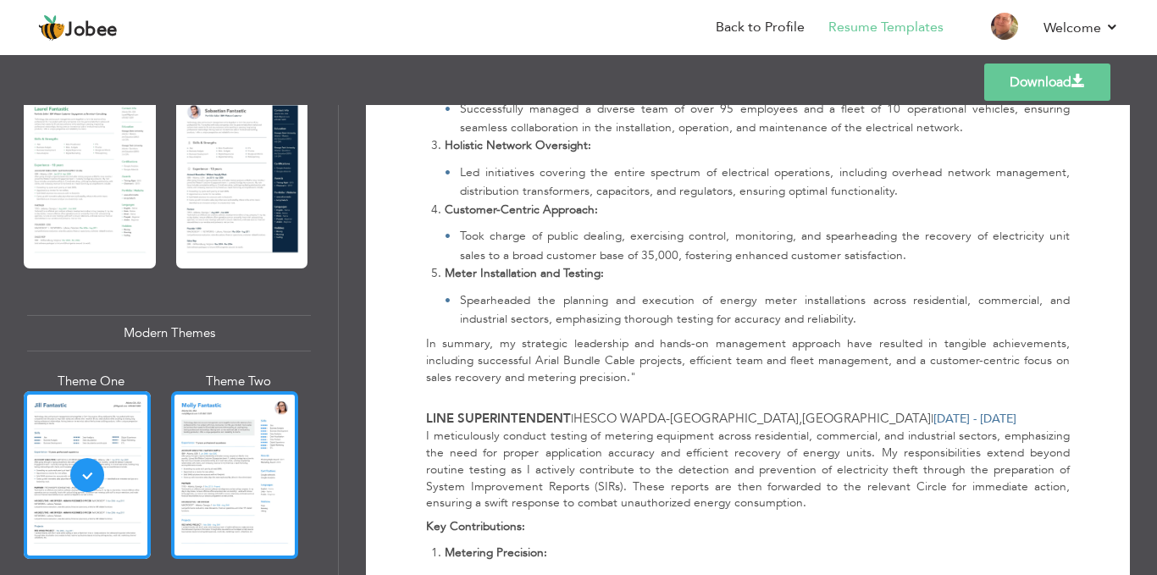
click at [249, 467] on div at bounding box center [234, 475] width 127 height 168
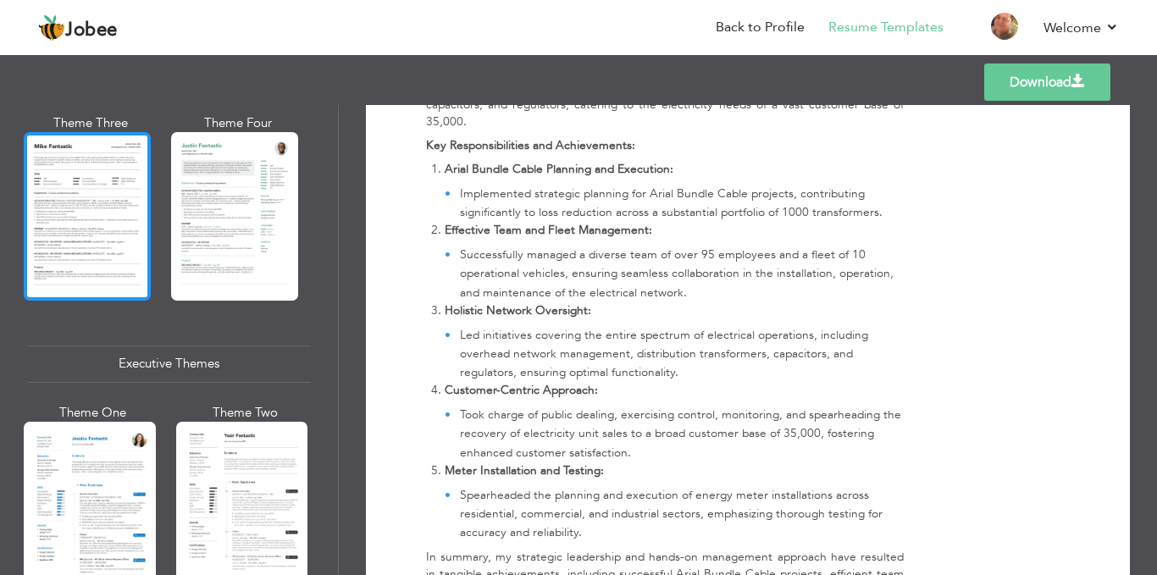
scroll to position [1040, 0]
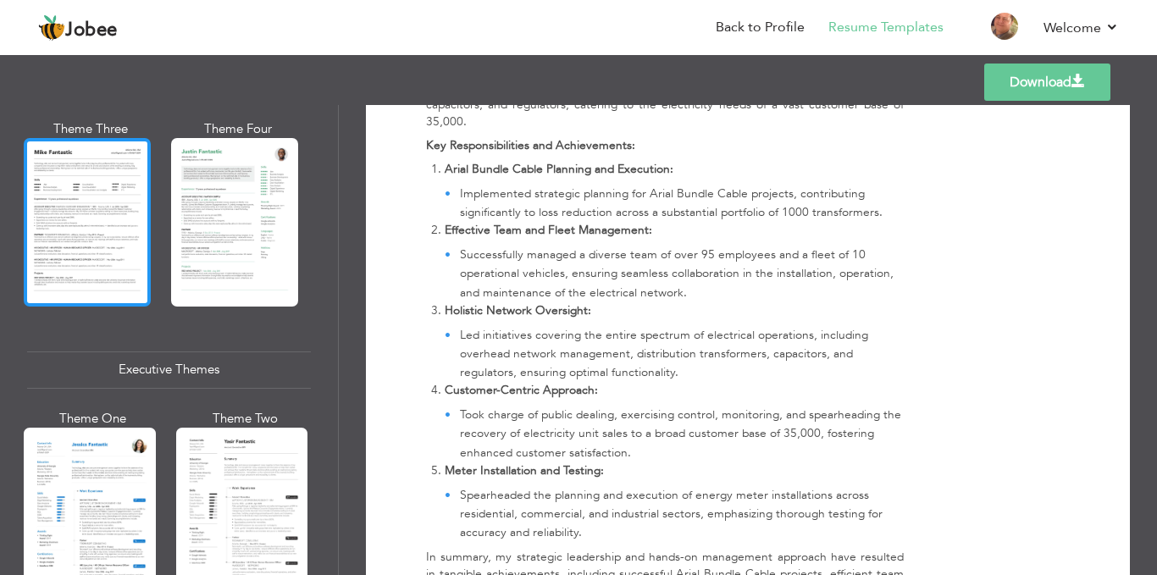
click at [53, 226] on div at bounding box center [87, 222] width 127 height 168
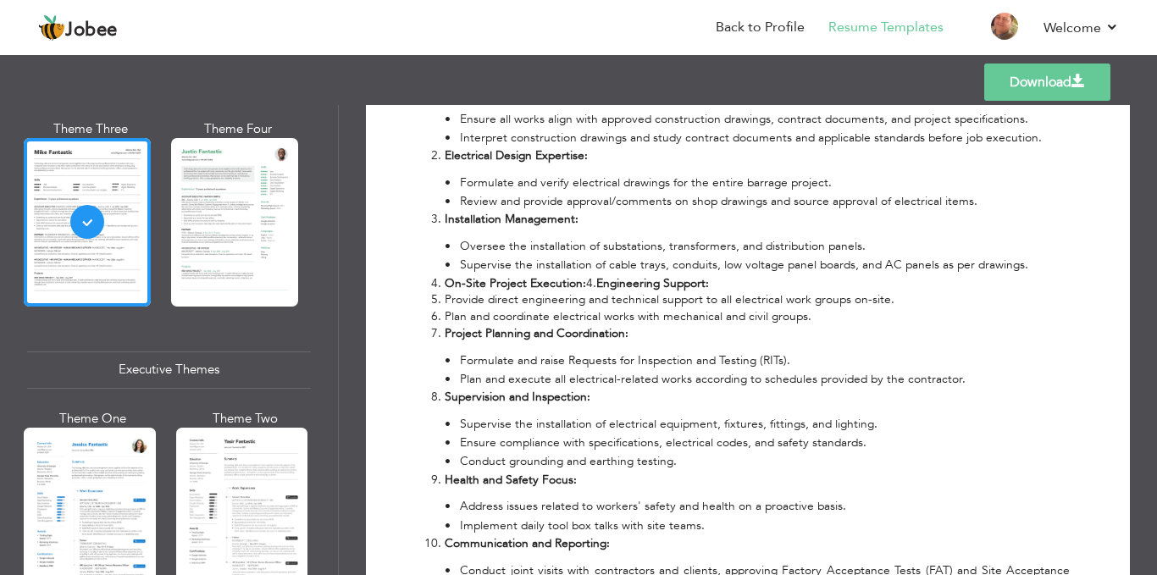
scroll to position [0, 0]
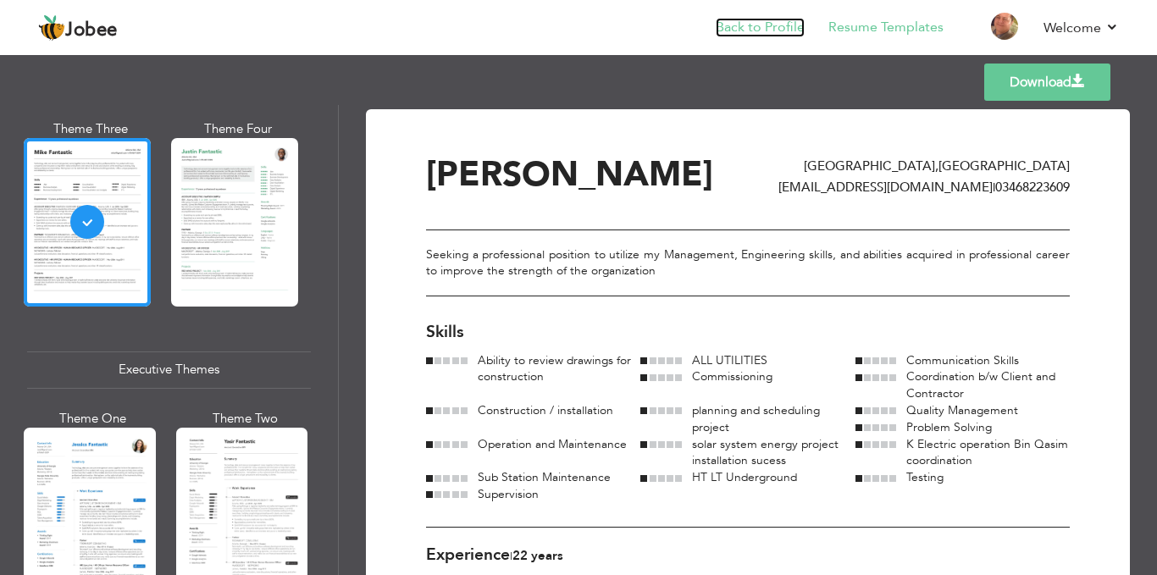
click at [736, 21] on link "Back to Profile" at bounding box center [760, 27] width 89 height 19
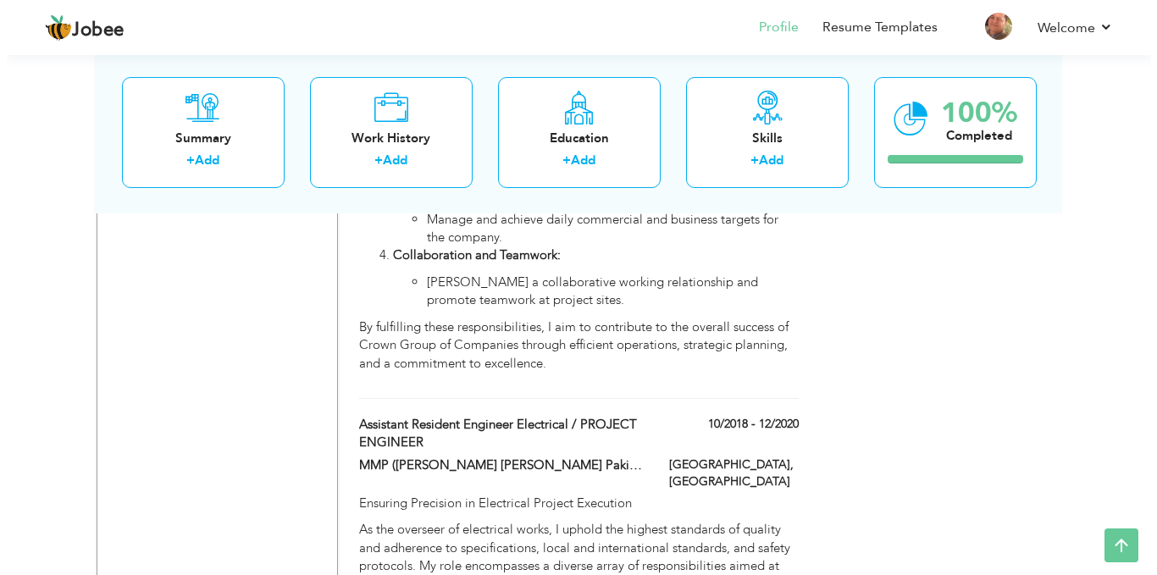
scroll to position [1567, 0]
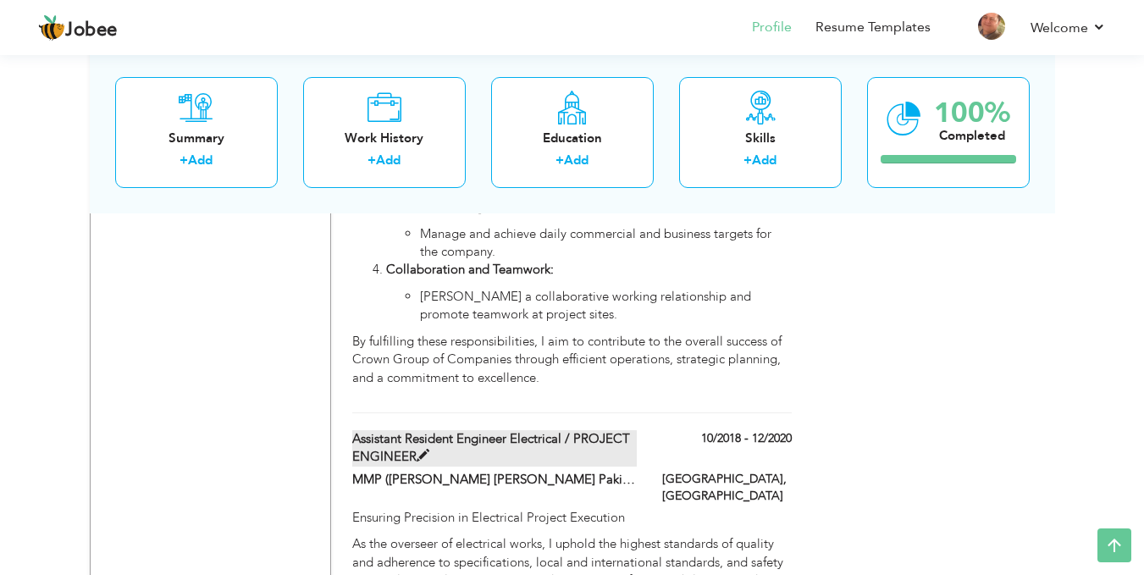
click at [588, 430] on label "Assistant Resident Engineer Electrical / PROJECT ENGINEER" at bounding box center [494, 448] width 285 height 36
type input "Assistant Resident Engineer Electrical / PROJECT ENGINEER"
type input "MMP ([PERSON_NAME] [PERSON_NAME] Pakistan Consultancy, [PERSON_NAME] Barrage Pr…"
type input "10/2018"
type input "12/2020"
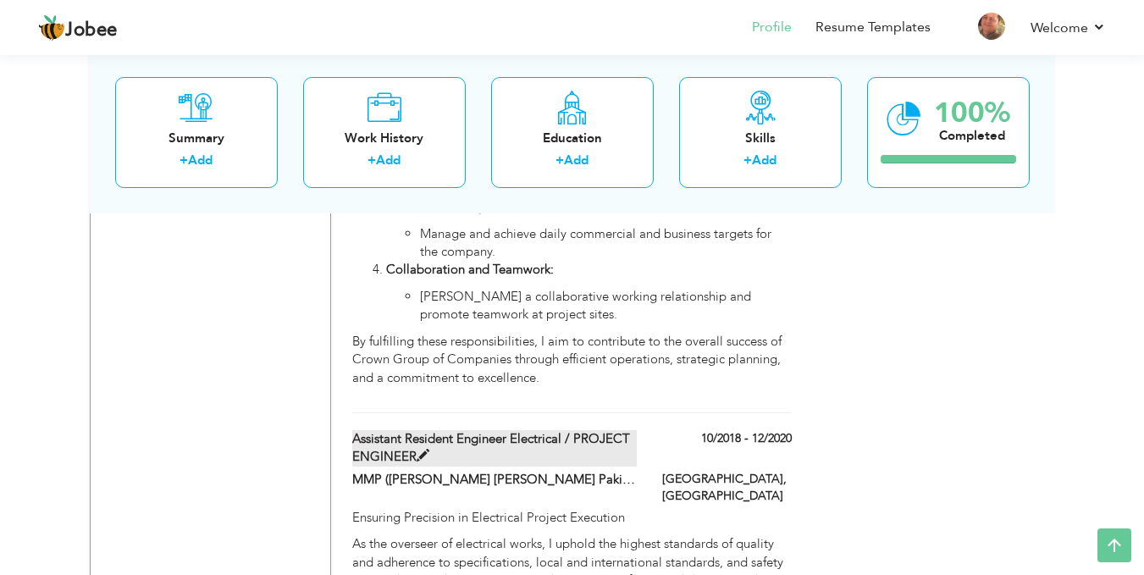
type input "[GEOGRAPHIC_DATA]"
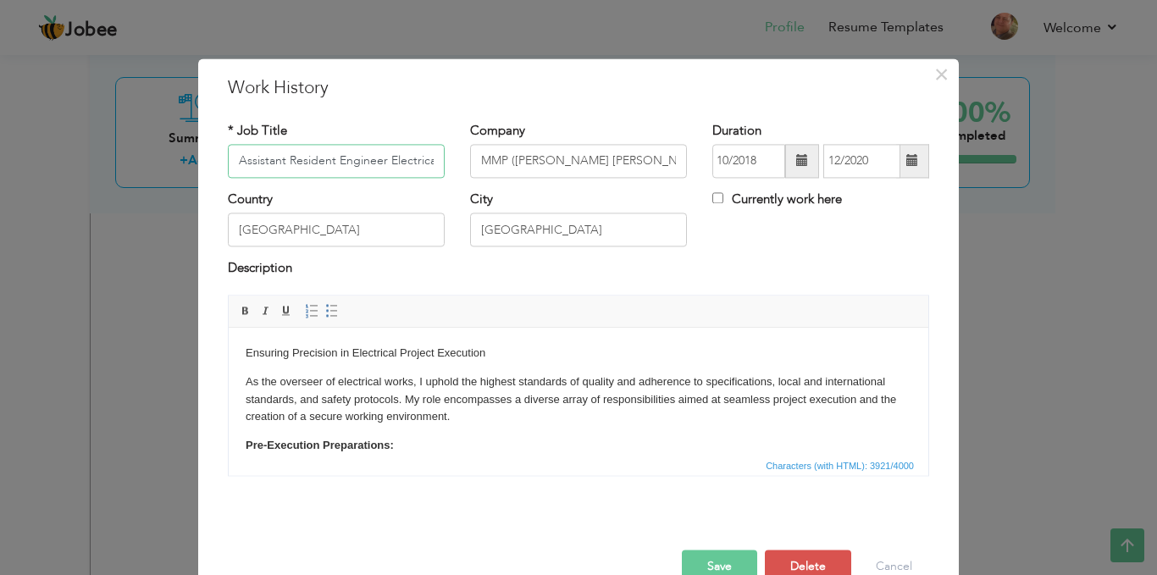
scroll to position [0, 126]
click at [301, 159] on input "Assistant Resident Engineer Electrical / PROJECT ENGINEER" at bounding box center [336, 161] width 217 height 34
type input "RESIDENT ENGINEER ELECTRICAL / PROJECT ENGINEER"
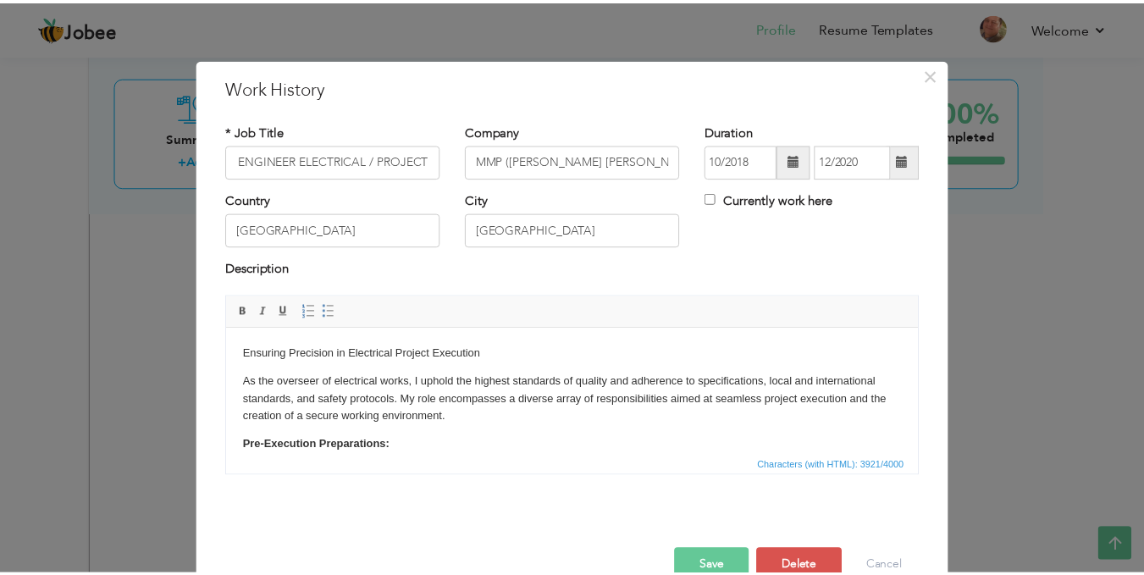
scroll to position [0, 0]
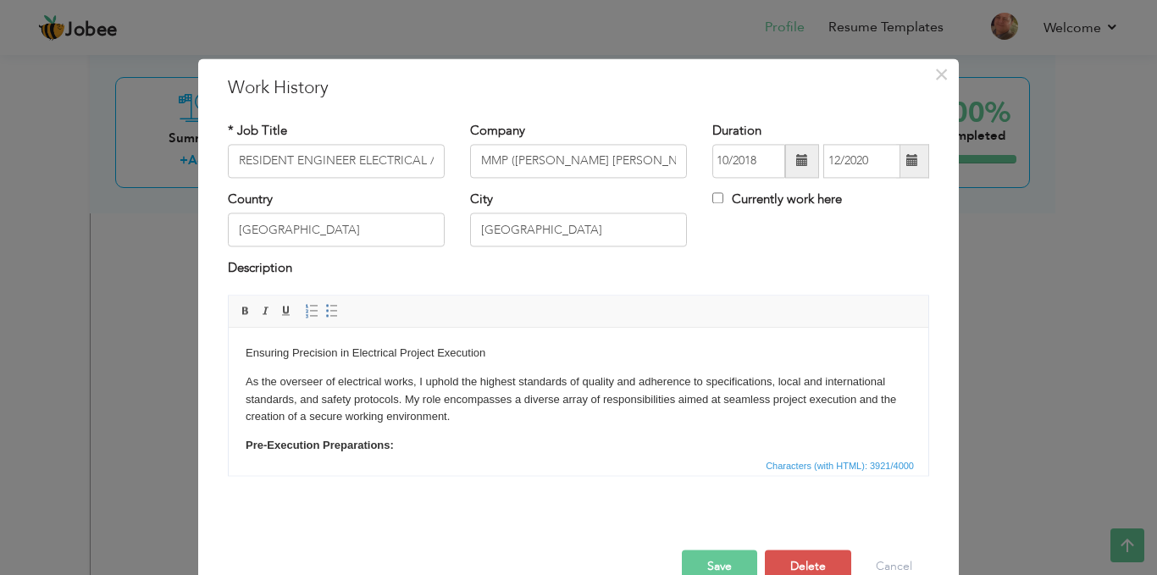
click at [728, 567] on button "Save" at bounding box center [719, 567] width 75 height 34
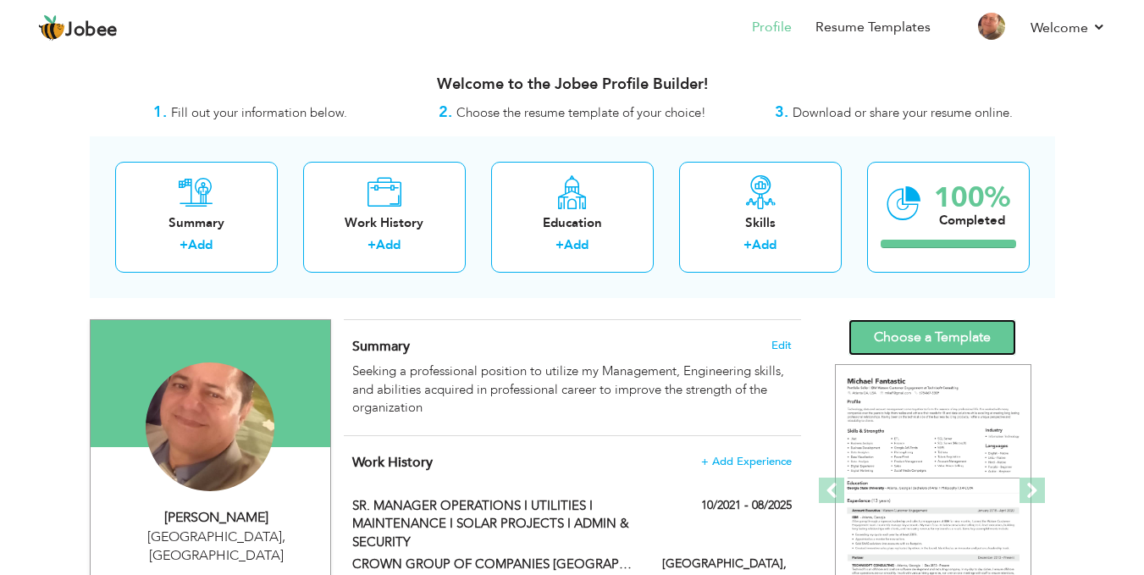
click at [911, 345] on link "Choose a Template" at bounding box center [932, 337] width 168 height 36
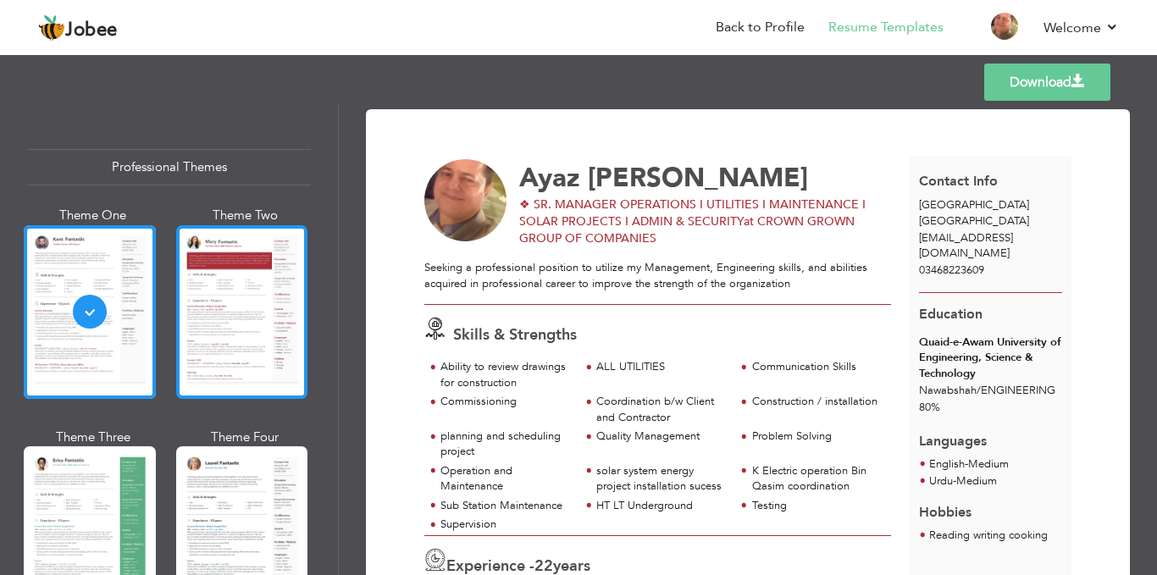
click at [259, 293] on div at bounding box center [242, 312] width 132 height 174
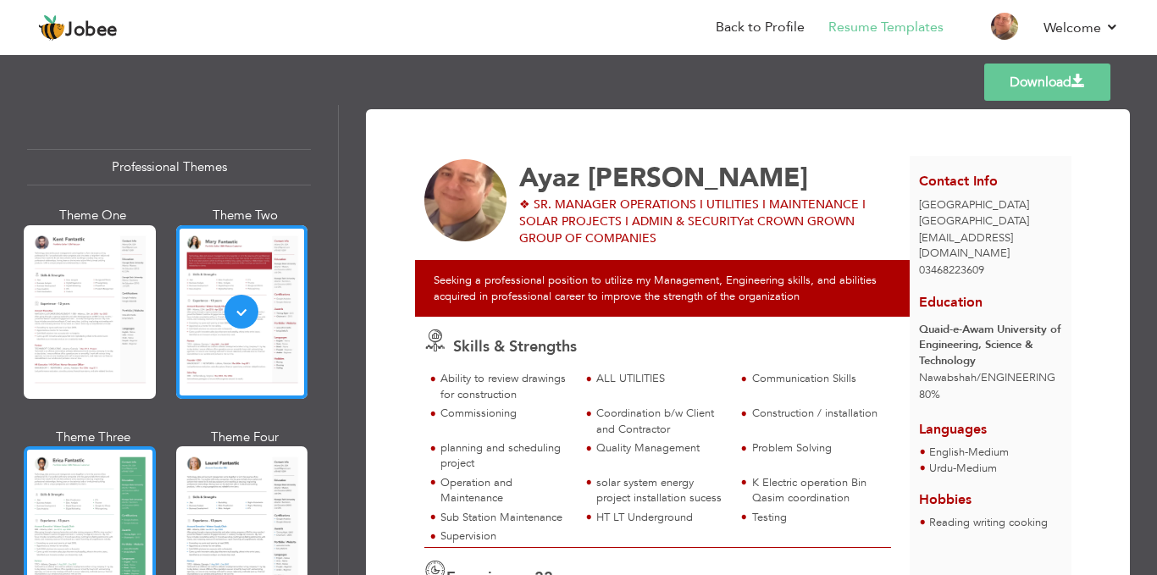
click at [107, 488] on div at bounding box center [90, 533] width 132 height 174
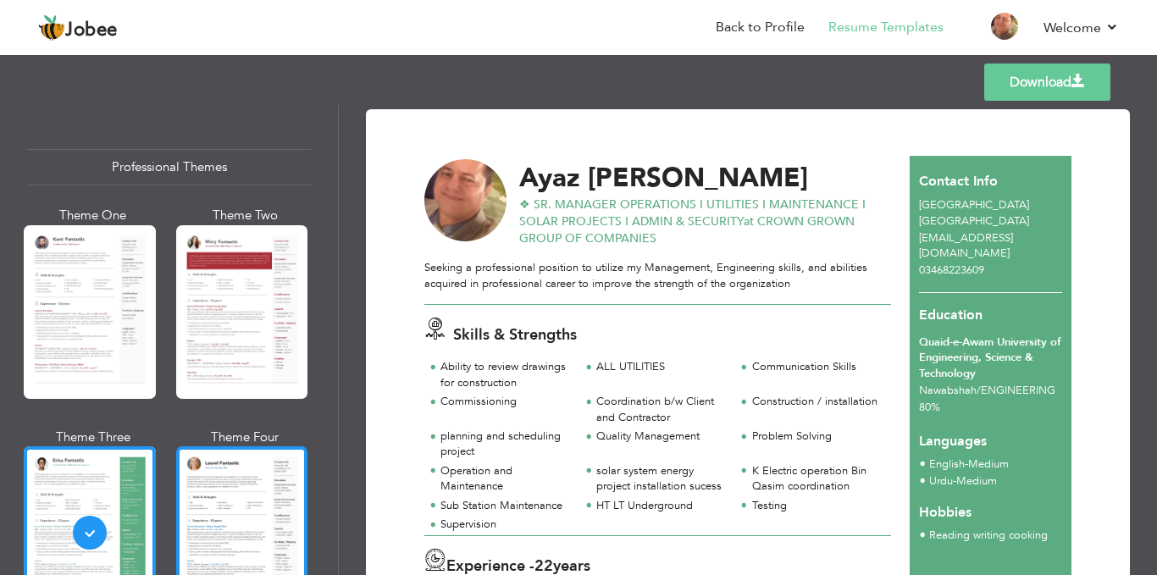
click at [268, 505] on div at bounding box center [242, 533] width 132 height 174
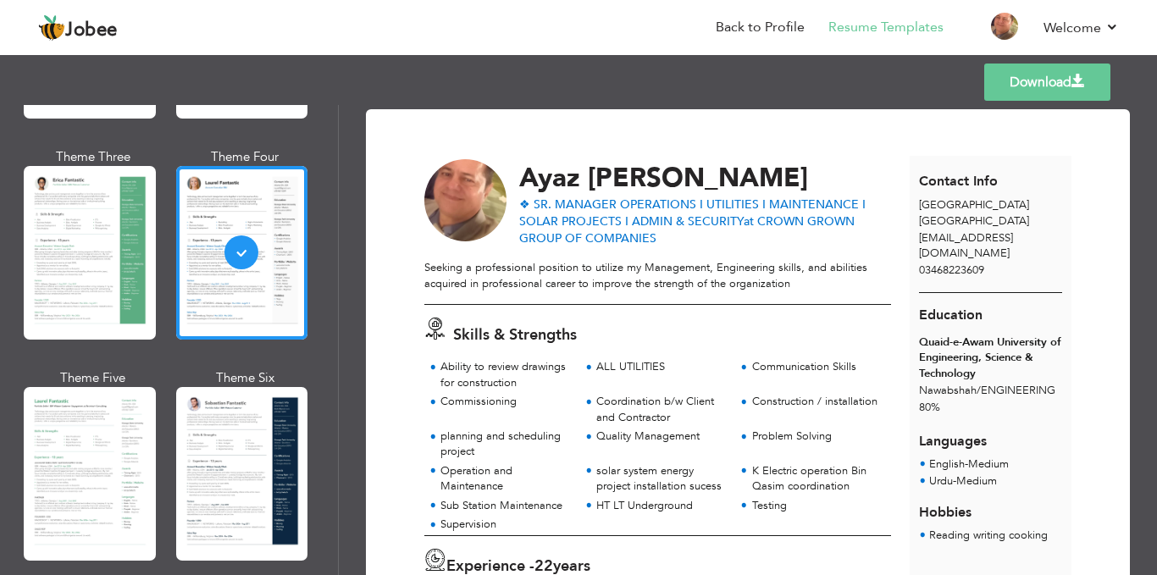
scroll to position [504, 0]
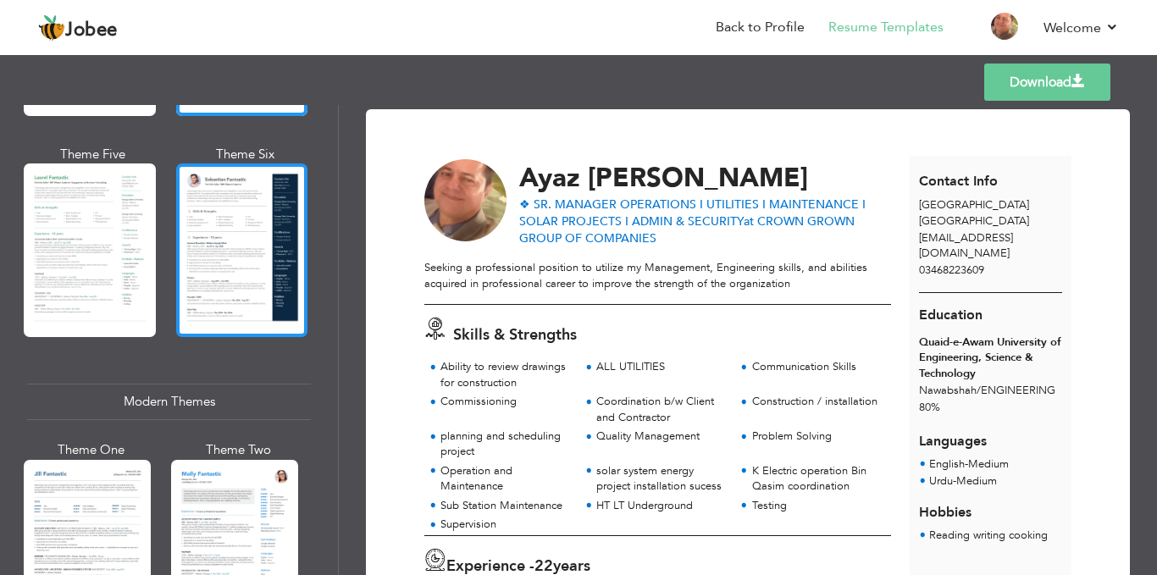
click at [215, 250] on div at bounding box center [242, 250] width 132 height 174
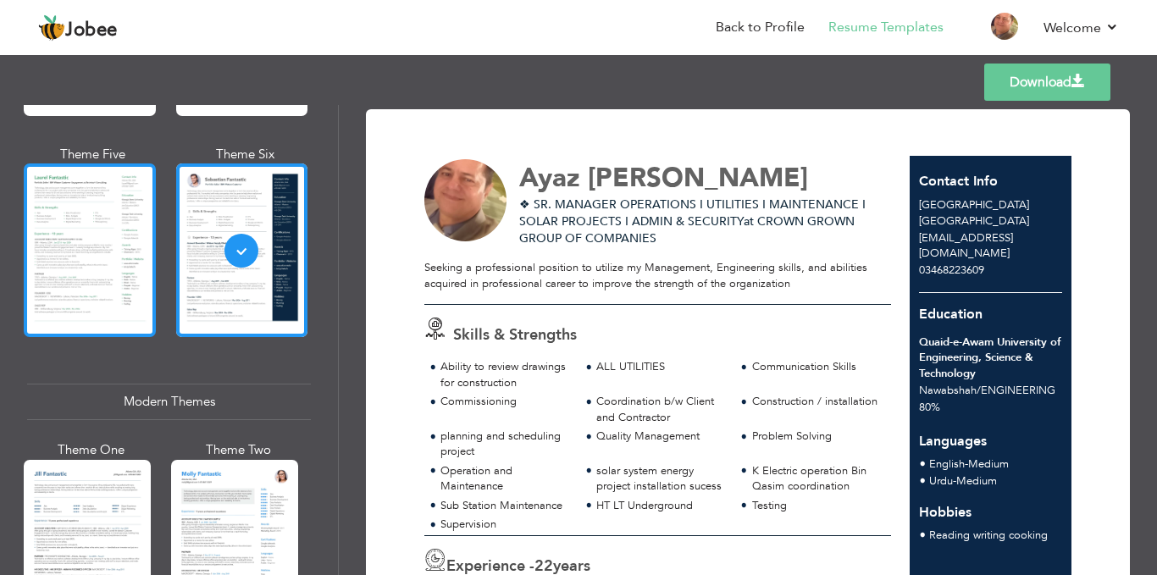
click at [105, 222] on div at bounding box center [90, 250] width 132 height 174
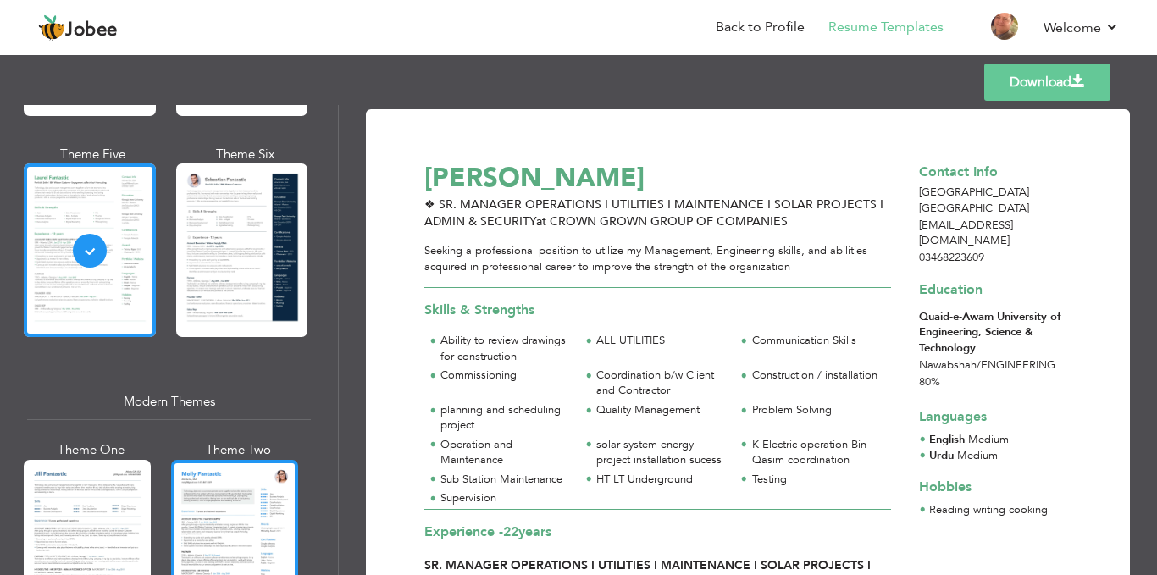
click at [224, 476] on div at bounding box center [234, 544] width 127 height 168
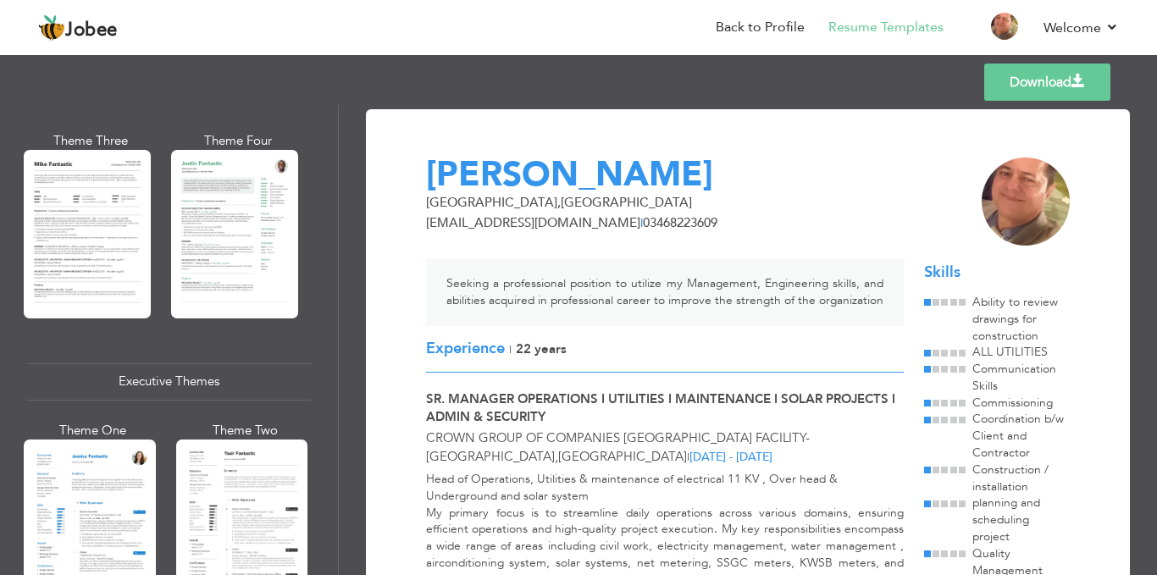
scroll to position [1047, 0]
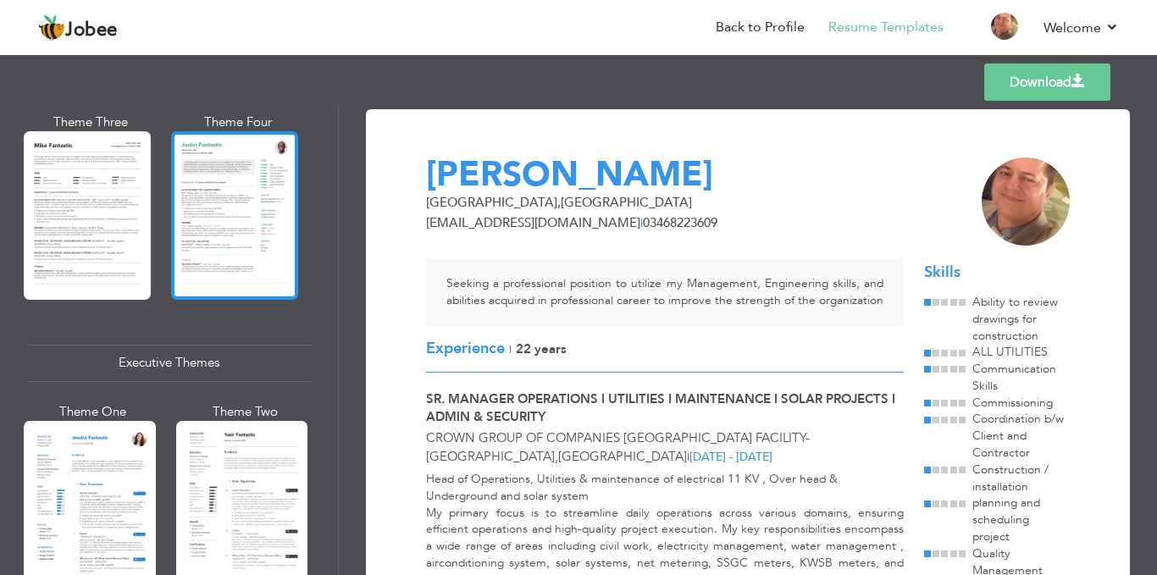
click at [257, 254] on div at bounding box center [234, 215] width 127 height 168
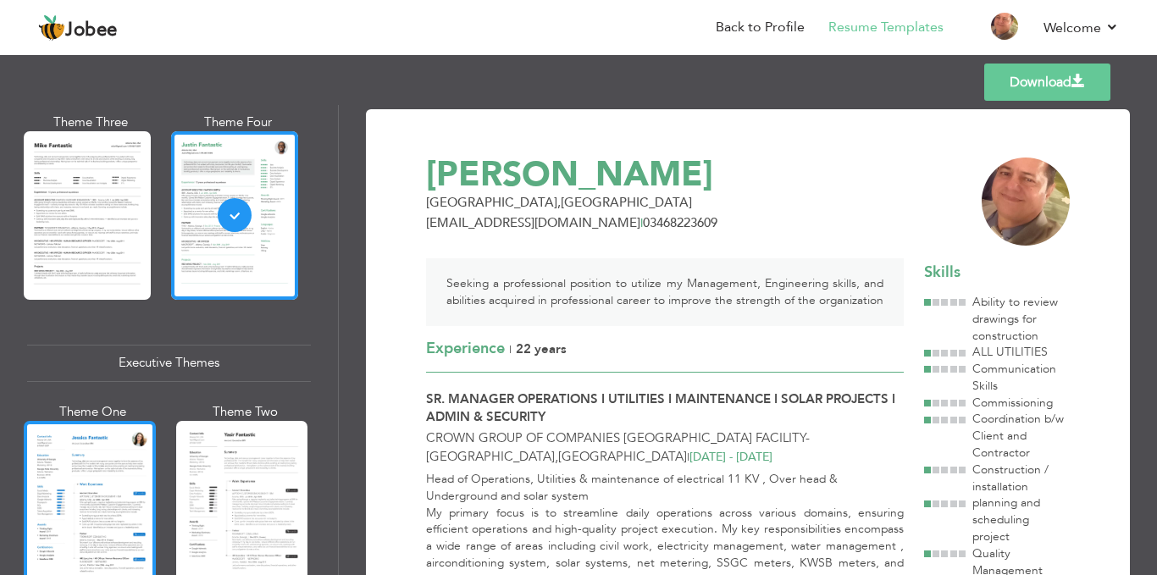
click at [116, 465] on div at bounding box center [90, 508] width 132 height 174
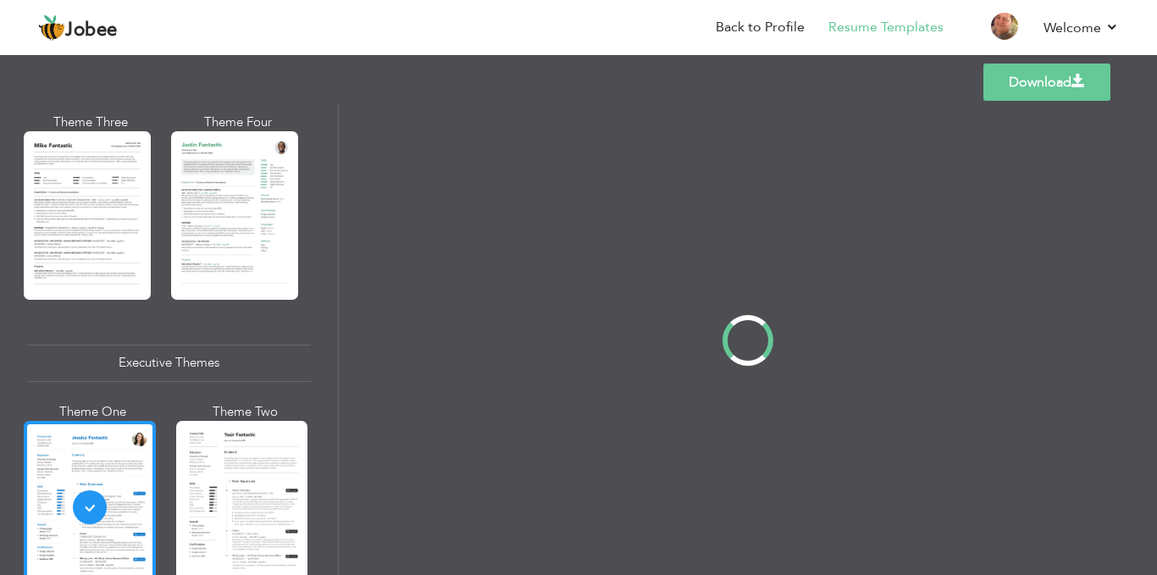
scroll to position [1046, 0]
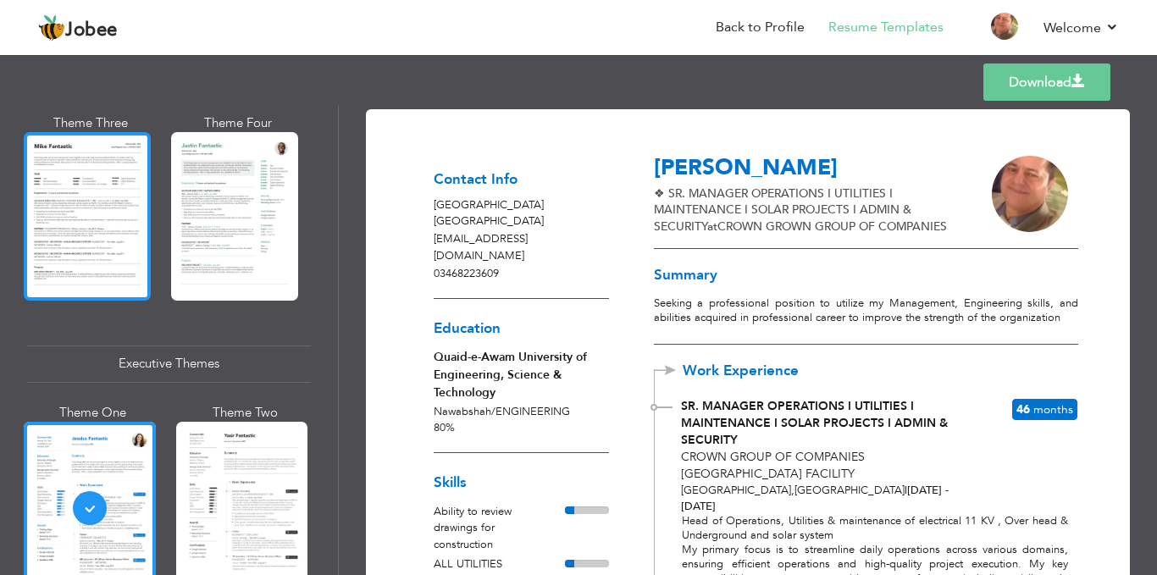
click at [103, 228] on div at bounding box center [87, 216] width 127 height 168
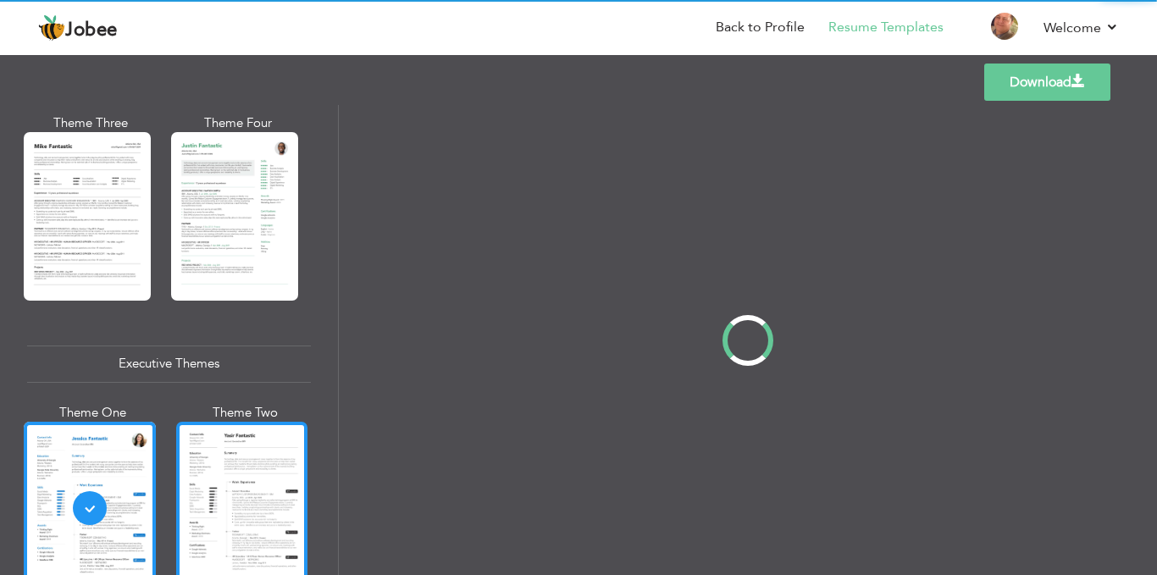
scroll to position [1047, 0]
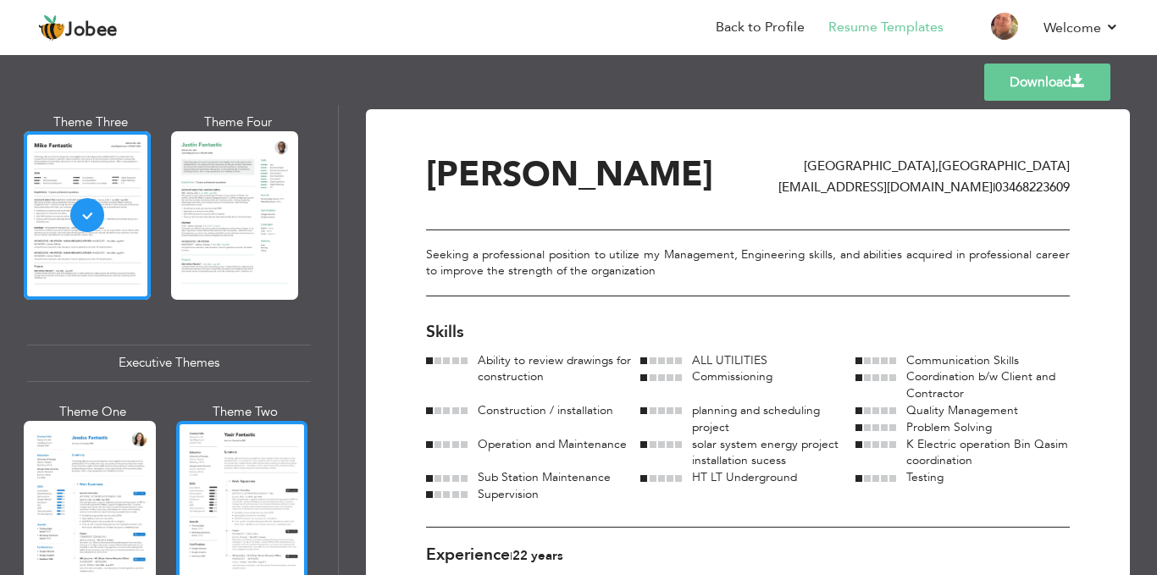
click at [220, 467] on div at bounding box center [242, 508] width 132 height 174
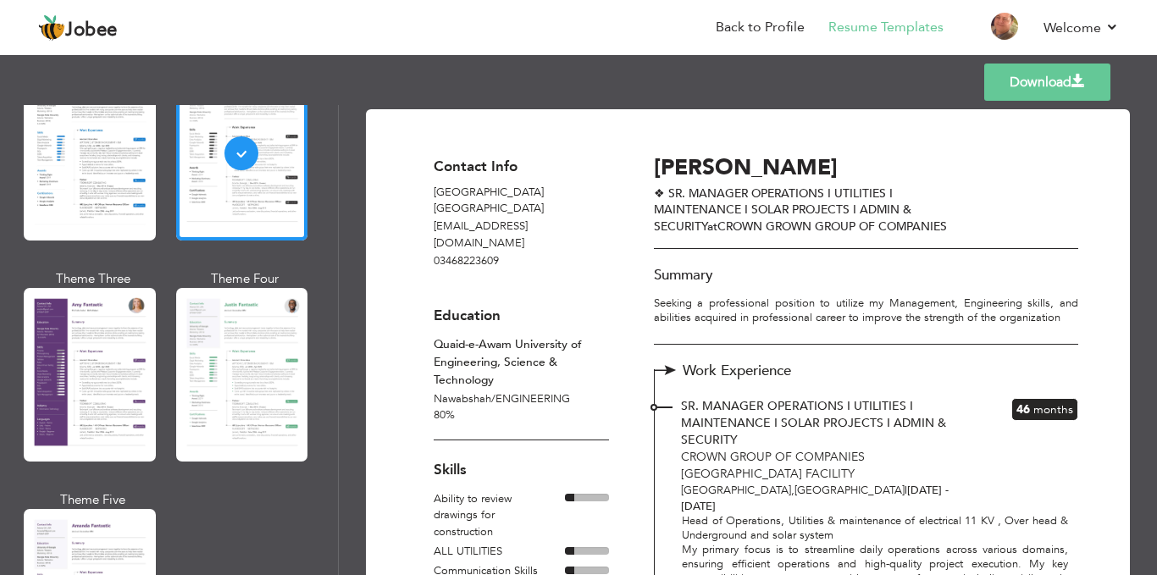
scroll to position [1413, 0]
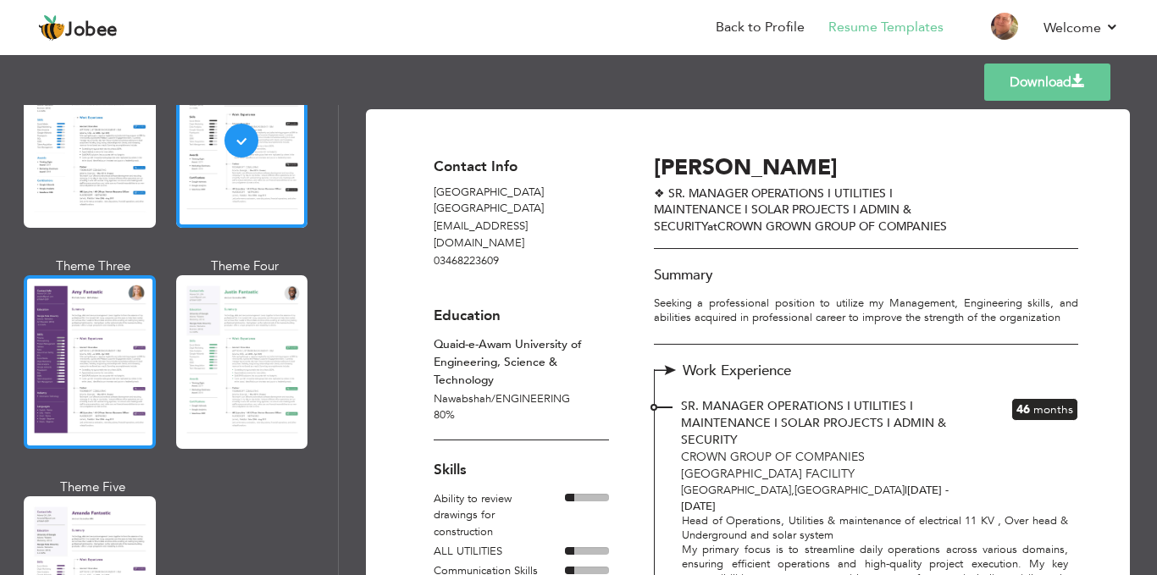
click at [130, 320] on div at bounding box center [90, 362] width 132 height 174
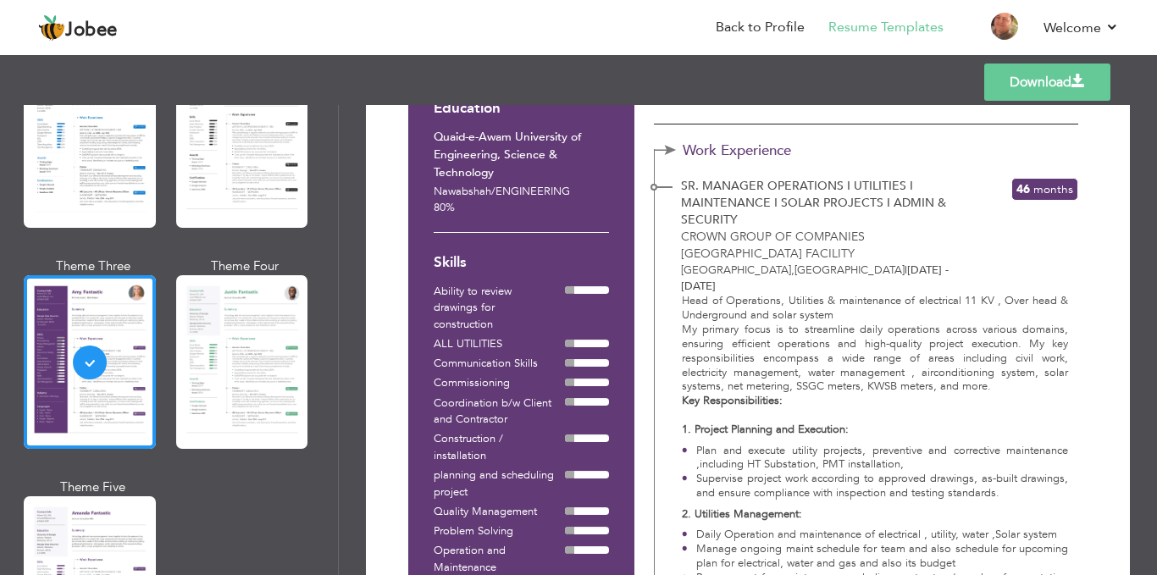
scroll to position [0, 0]
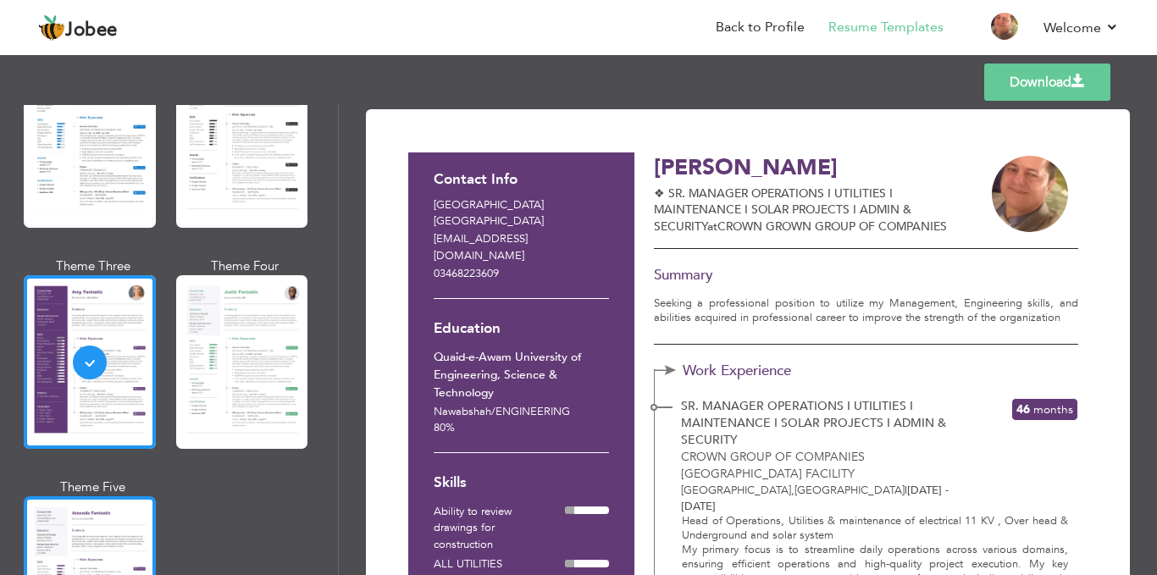
click at [87, 539] on div at bounding box center [90, 583] width 132 height 174
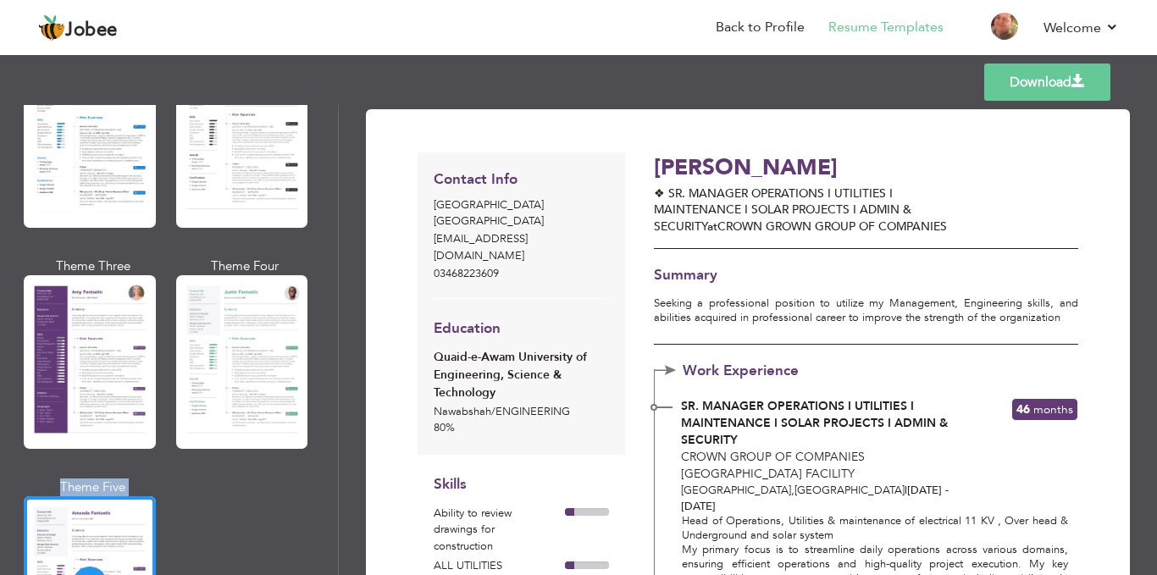
drag, startPoint x: 331, startPoint y: 307, endPoint x: 342, endPoint y: 283, distance: 26.9
click at [342, 283] on div "Professional Themes Theme One Theme Two Theme Three Theme Four" at bounding box center [578, 340] width 1157 height 470
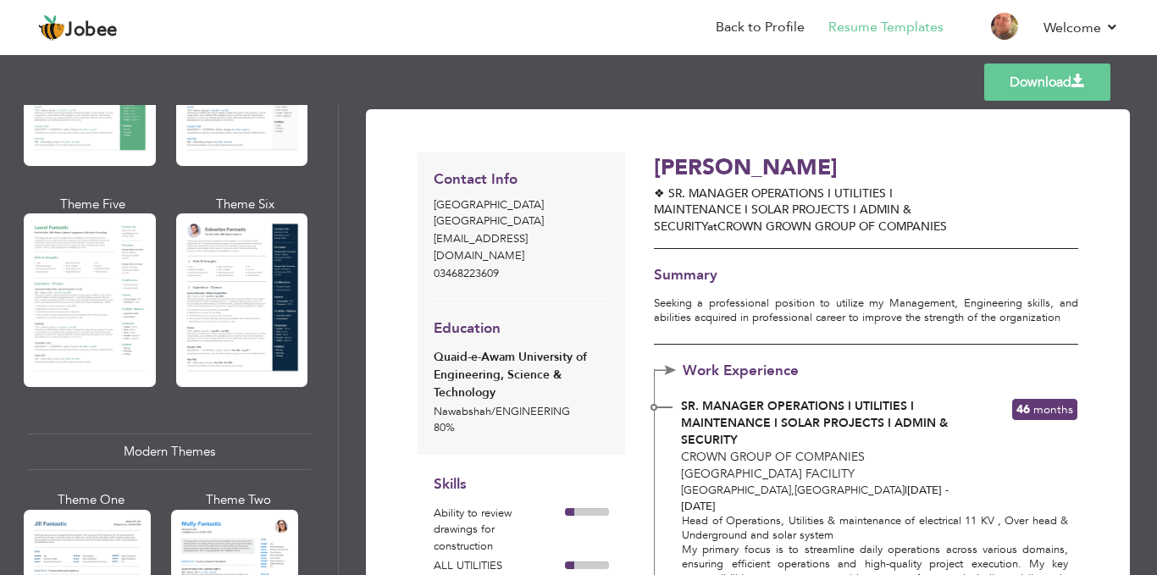
scroll to position [323, 0]
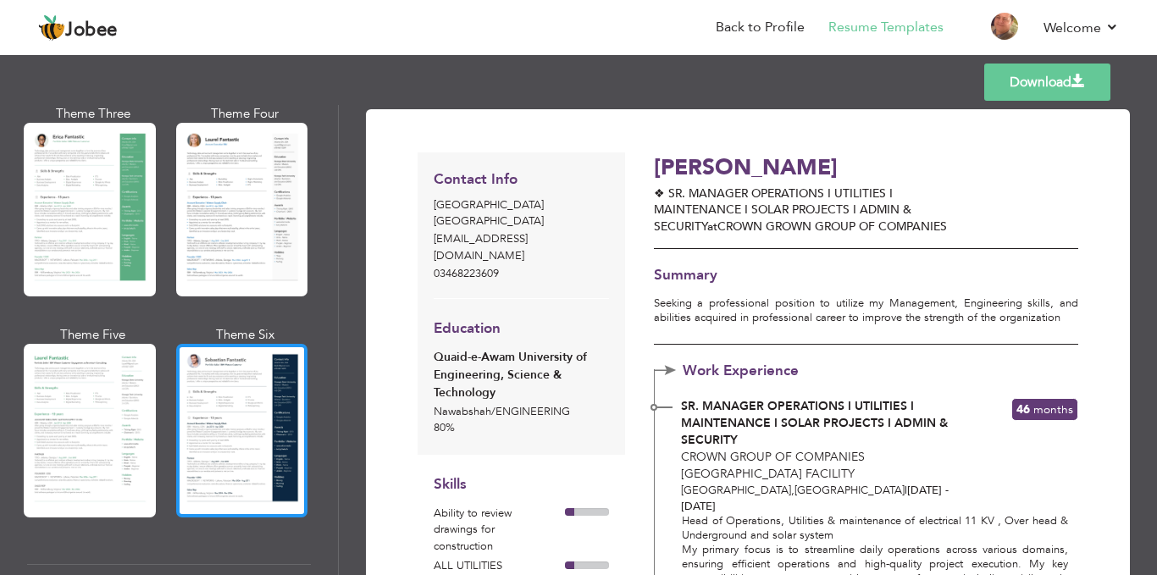
click at [219, 371] on div at bounding box center [242, 431] width 132 height 174
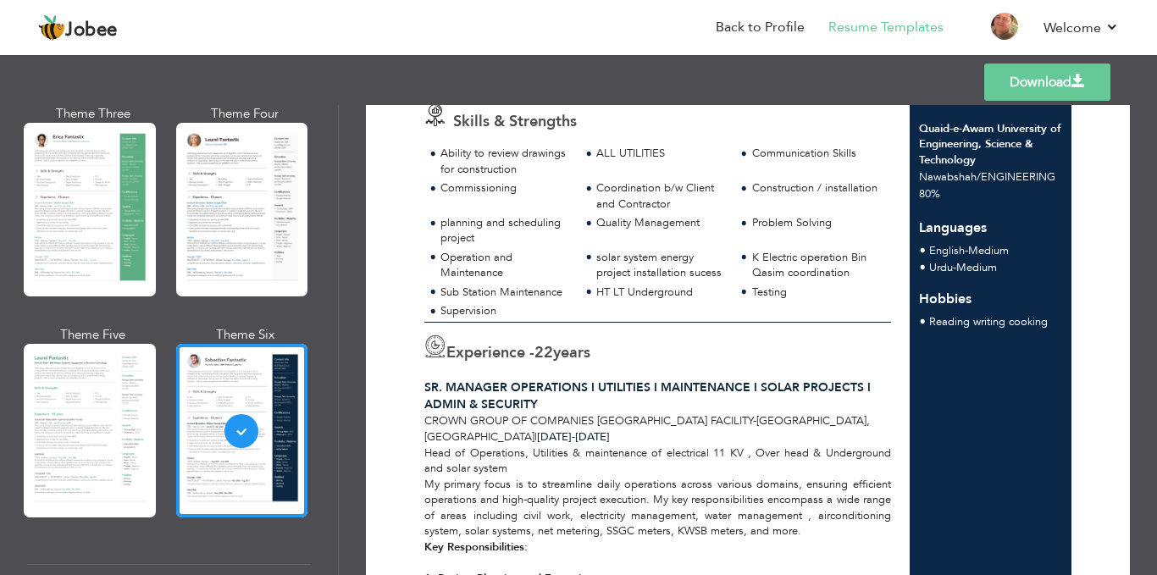
scroll to position [0, 0]
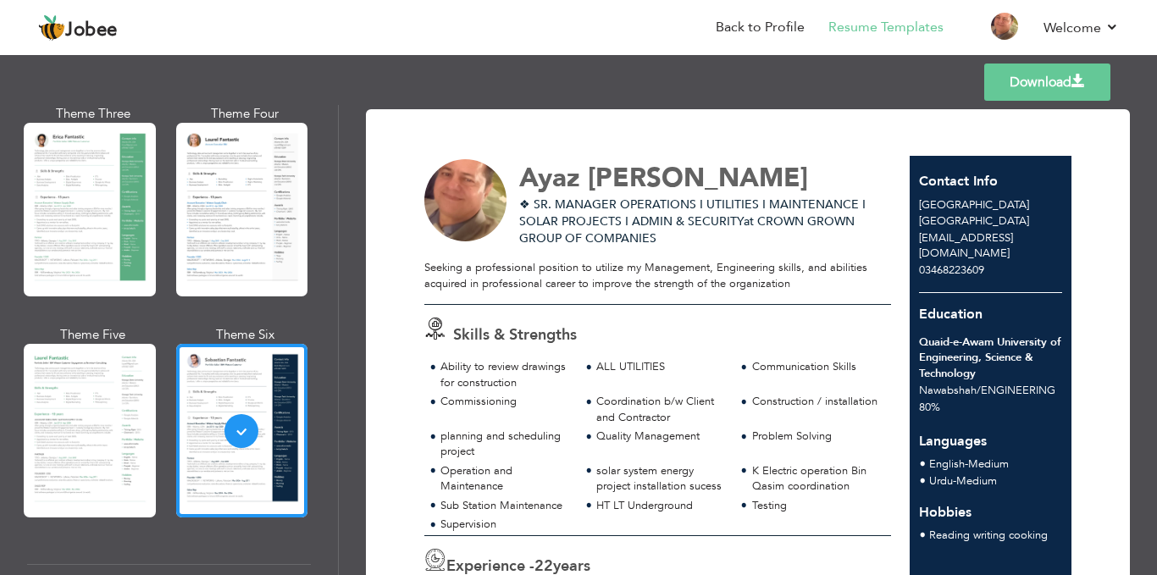
click at [1012, 87] on link "Download" at bounding box center [1047, 82] width 126 height 37
click at [779, 16] on li "Back to Profile" at bounding box center [748, 29] width 113 height 46
click at [775, 23] on link "Back to Profile" at bounding box center [760, 27] width 89 height 19
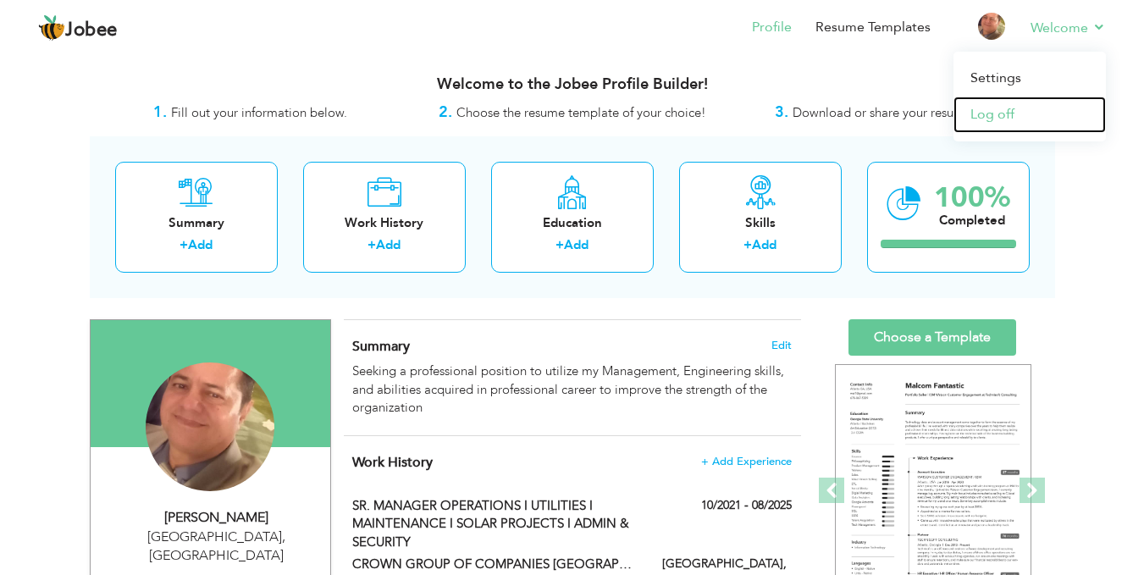
click at [1005, 110] on link "Log off" at bounding box center [1029, 115] width 152 height 36
